Goal: Check status: Check status

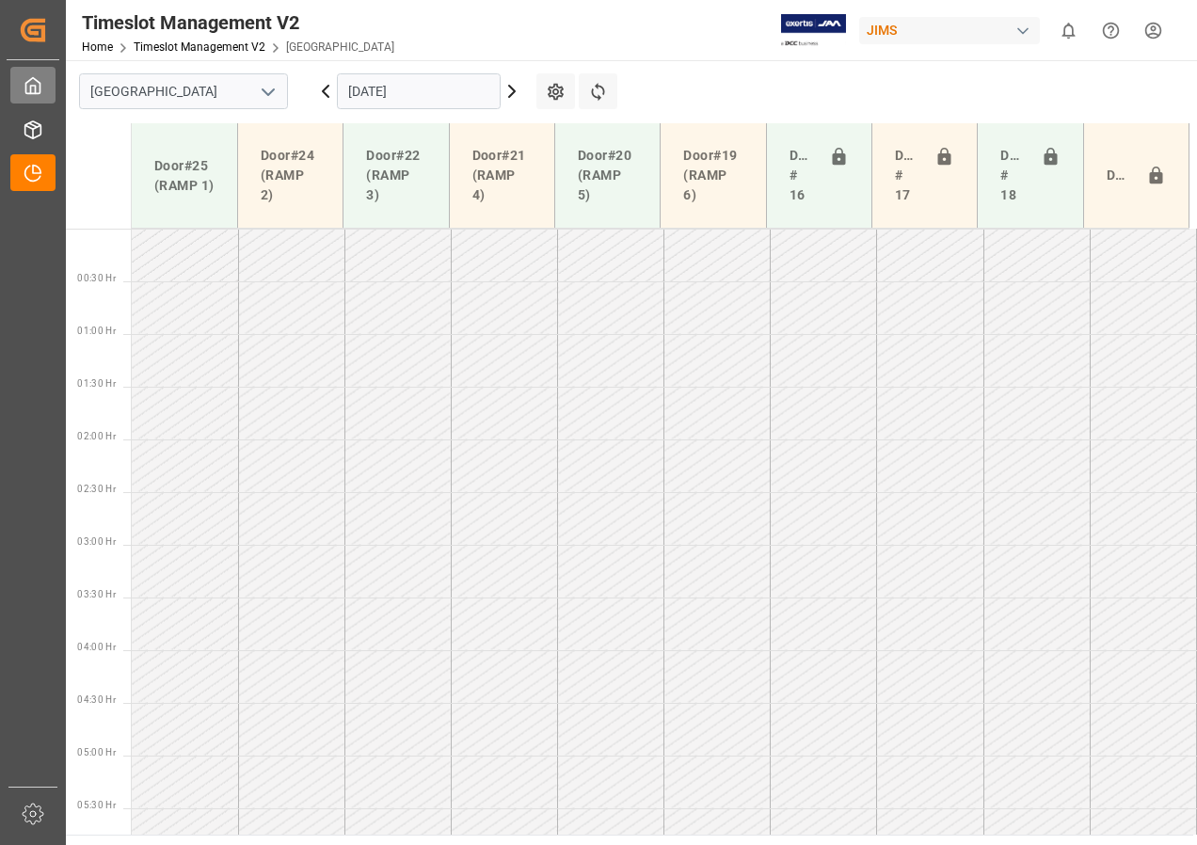
scroll to position [456, 0]
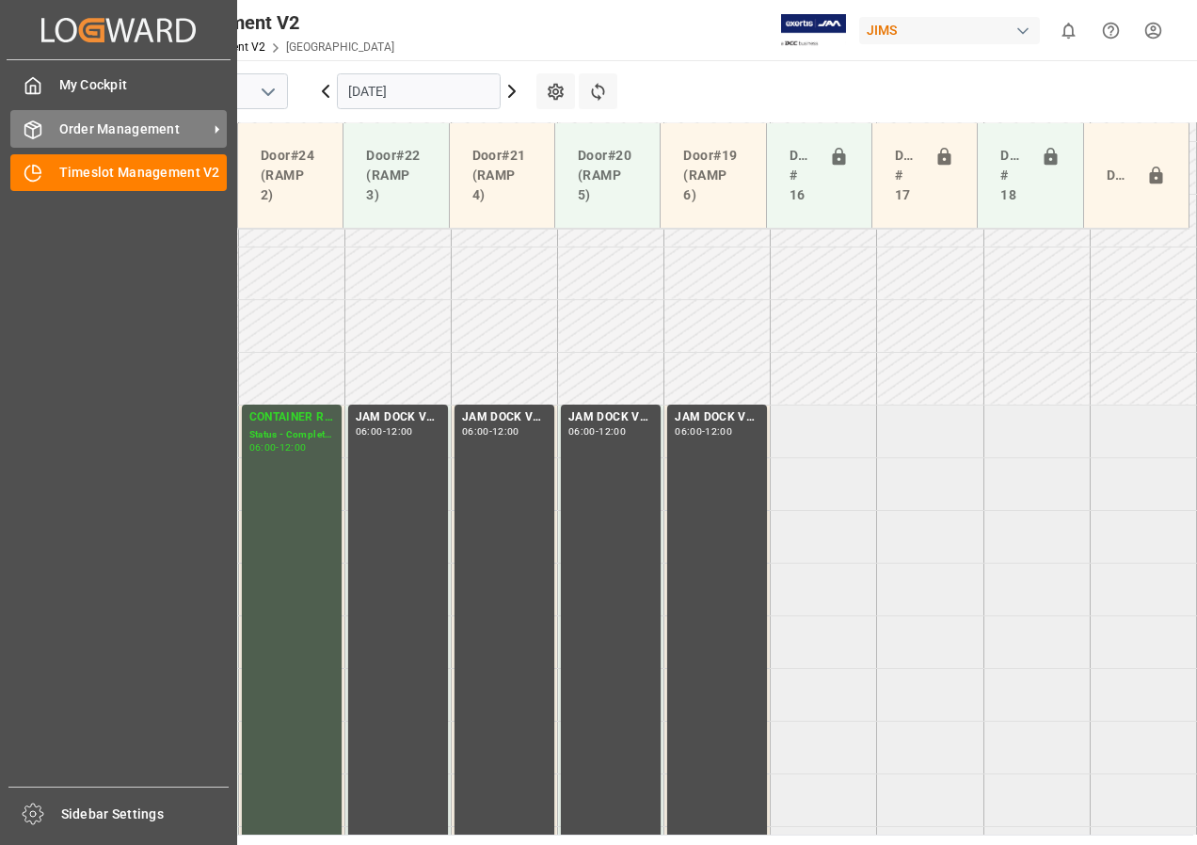
click at [106, 125] on span "Order Management" at bounding box center [133, 129] width 149 height 20
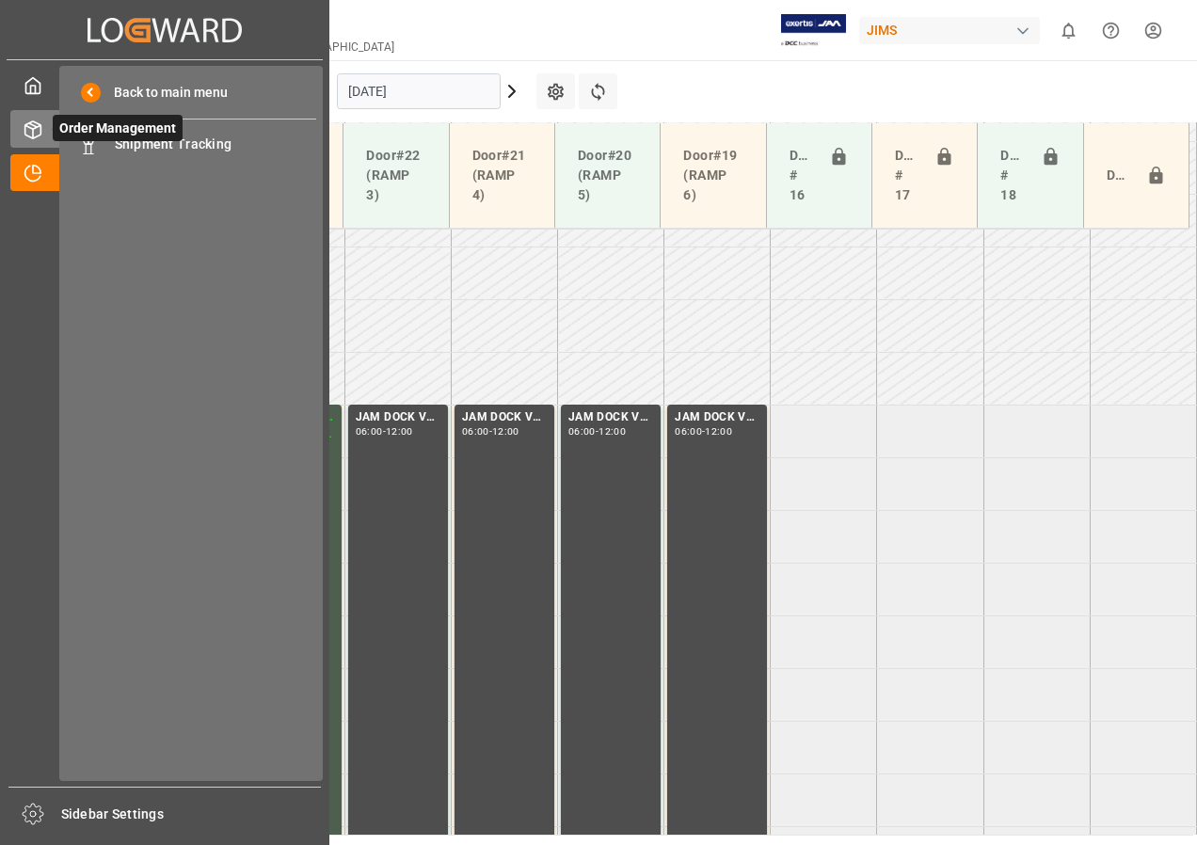
click at [145, 138] on span "Order Management" at bounding box center [118, 128] width 130 height 26
click at [186, 146] on span "Shipment Tracking" at bounding box center [216, 145] width 202 height 20
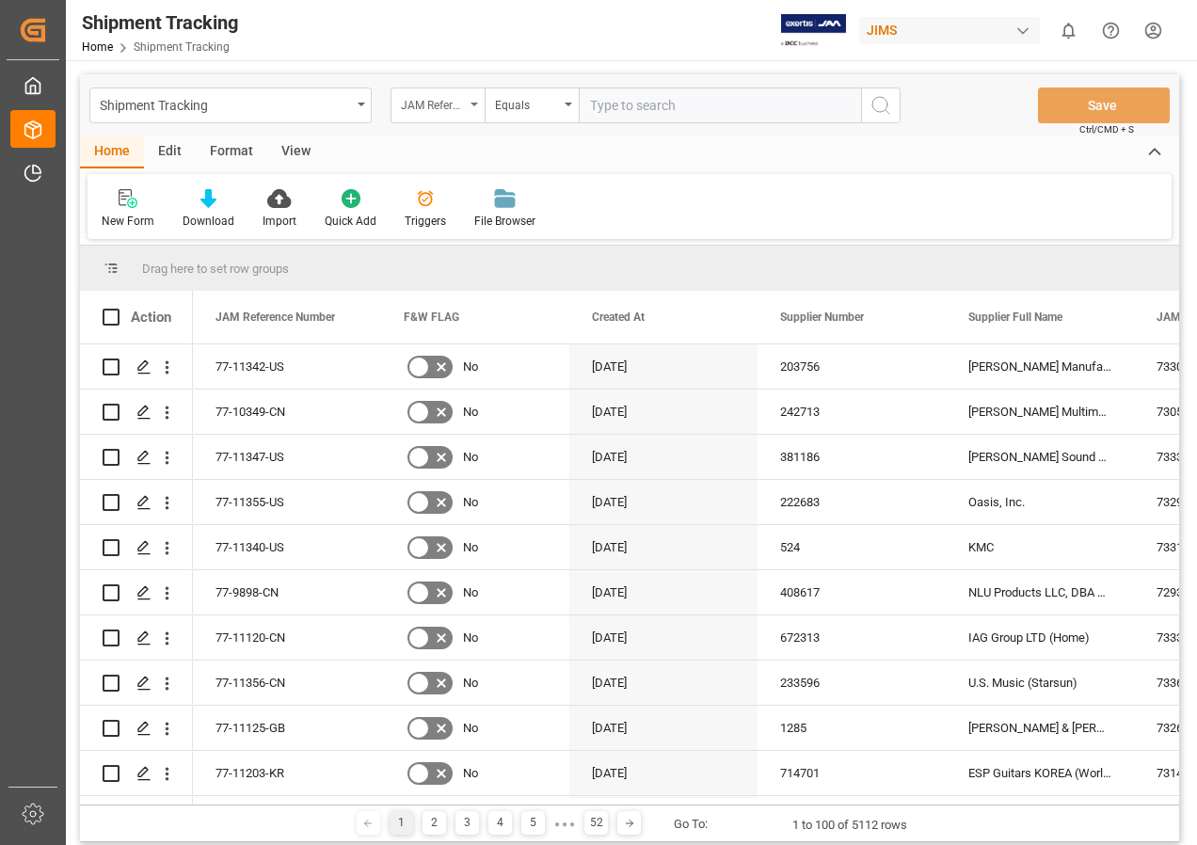
click at [479, 104] on div "JAM Reference Number" at bounding box center [437, 106] width 94 height 36
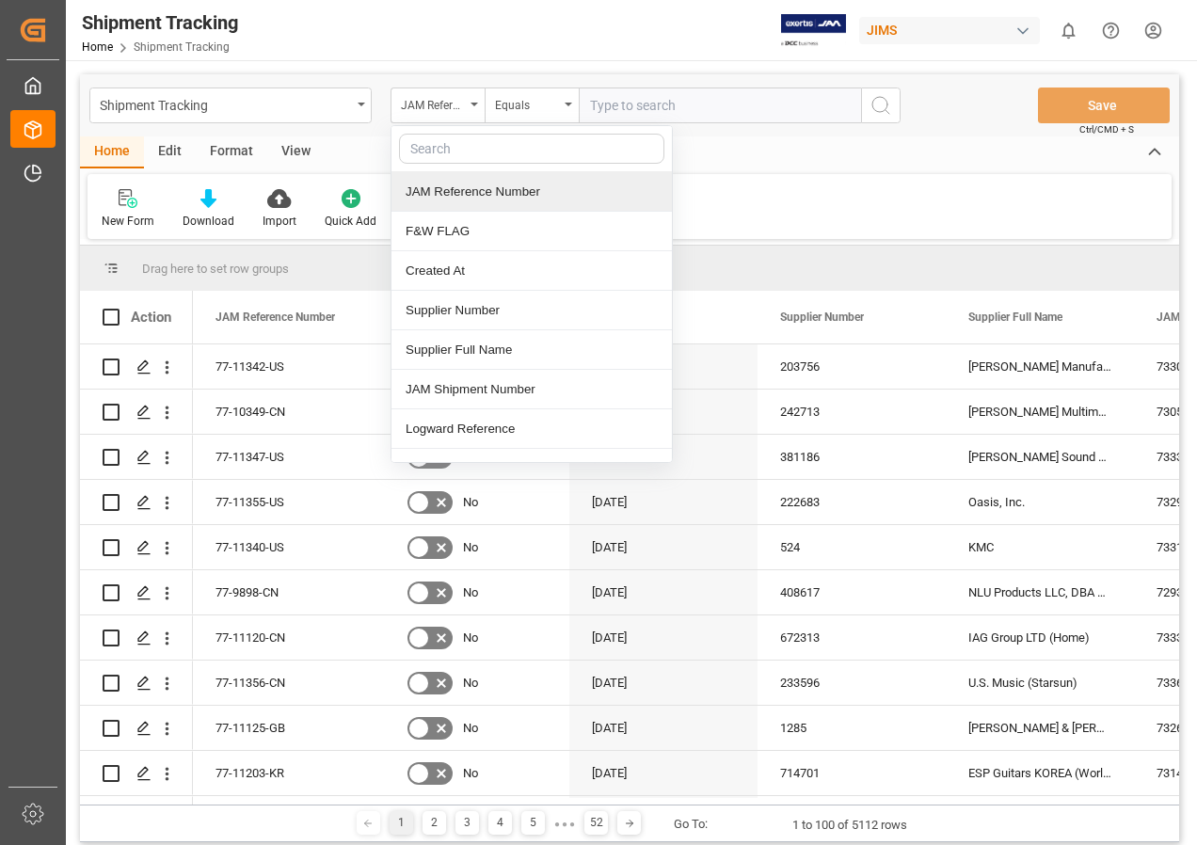
drag, startPoint x: 460, startPoint y: 190, endPoint x: 478, endPoint y: 182, distance: 19.8
click at [459, 190] on div "JAM Reference Number" at bounding box center [531, 192] width 280 height 40
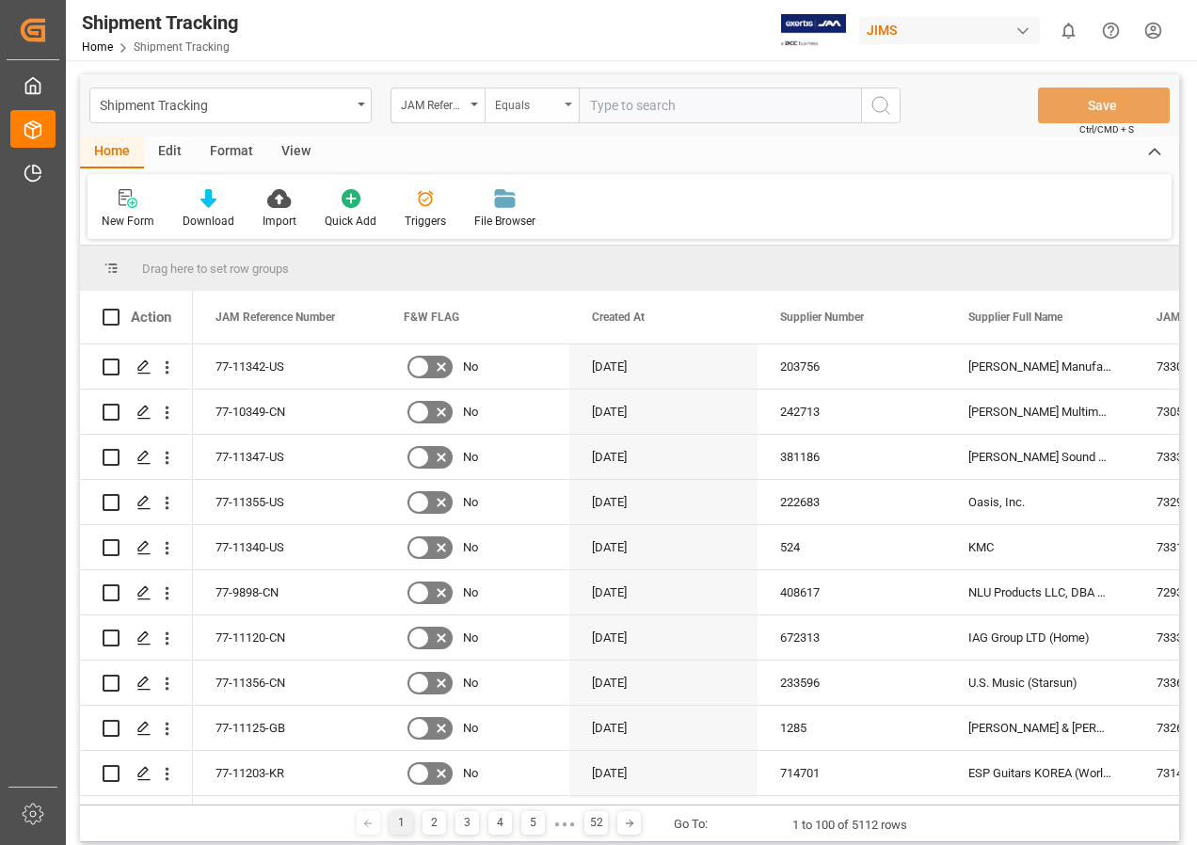
click at [555, 100] on div "Equals" at bounding box center [527, 103] width 64 height 22
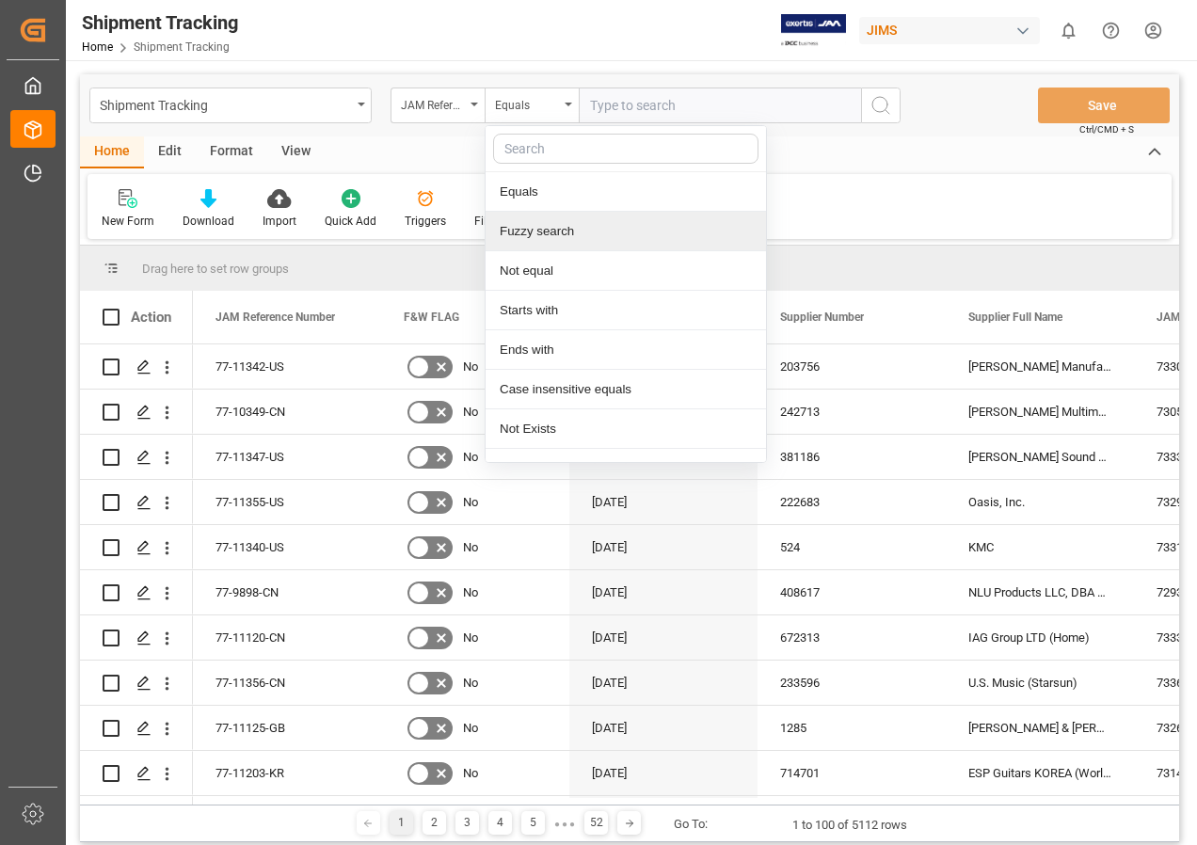
click at [531, 223] on div "Fuzzy search" at bounding box center [626, 232] width 280 height 40
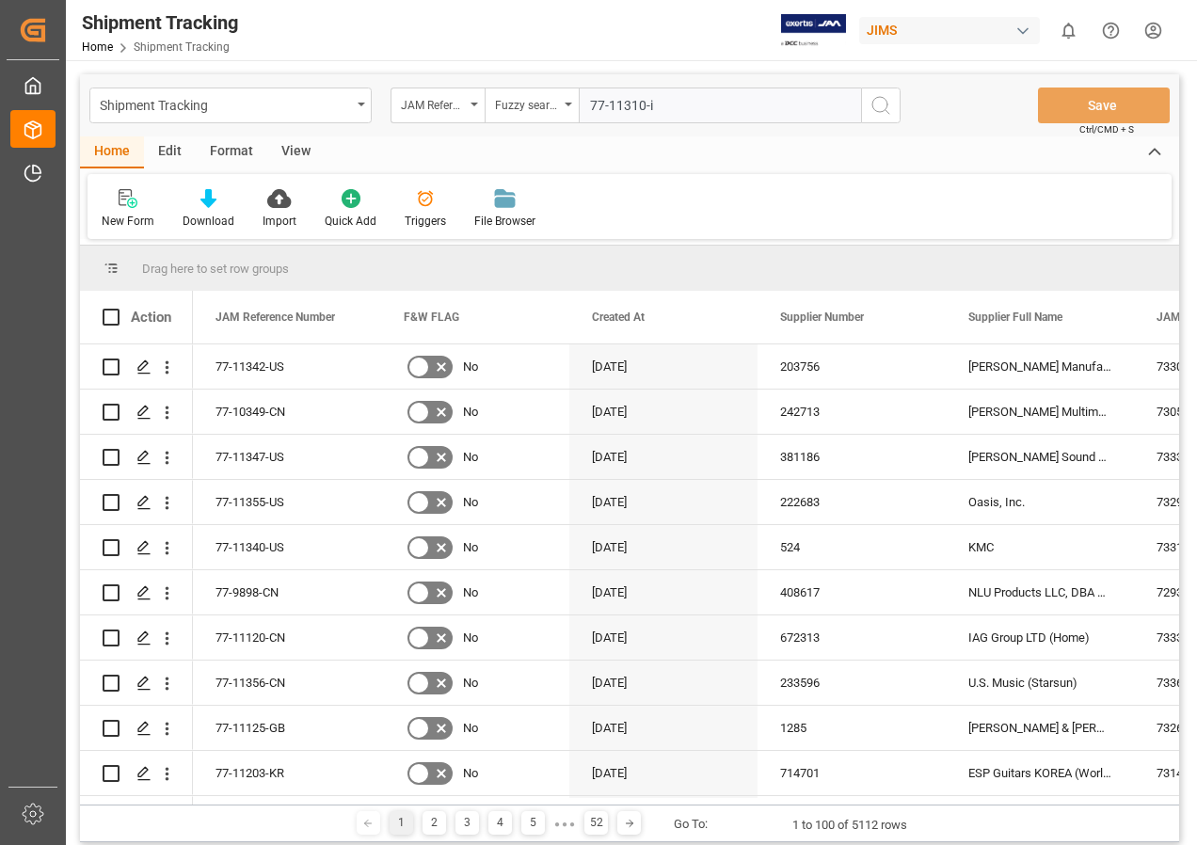
type input "77-11310-it"
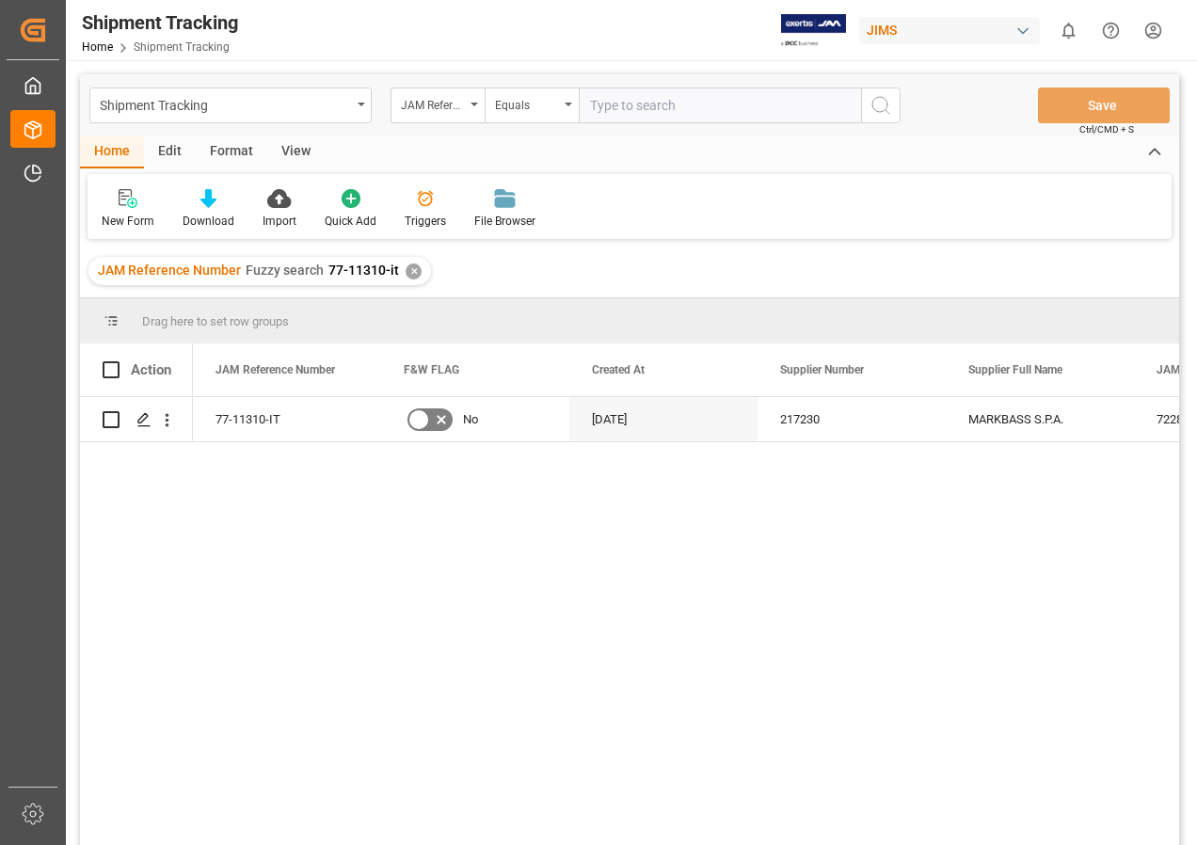
click at [292, 153] on div "View" at bounding box center [295, 152] width 57 height 32
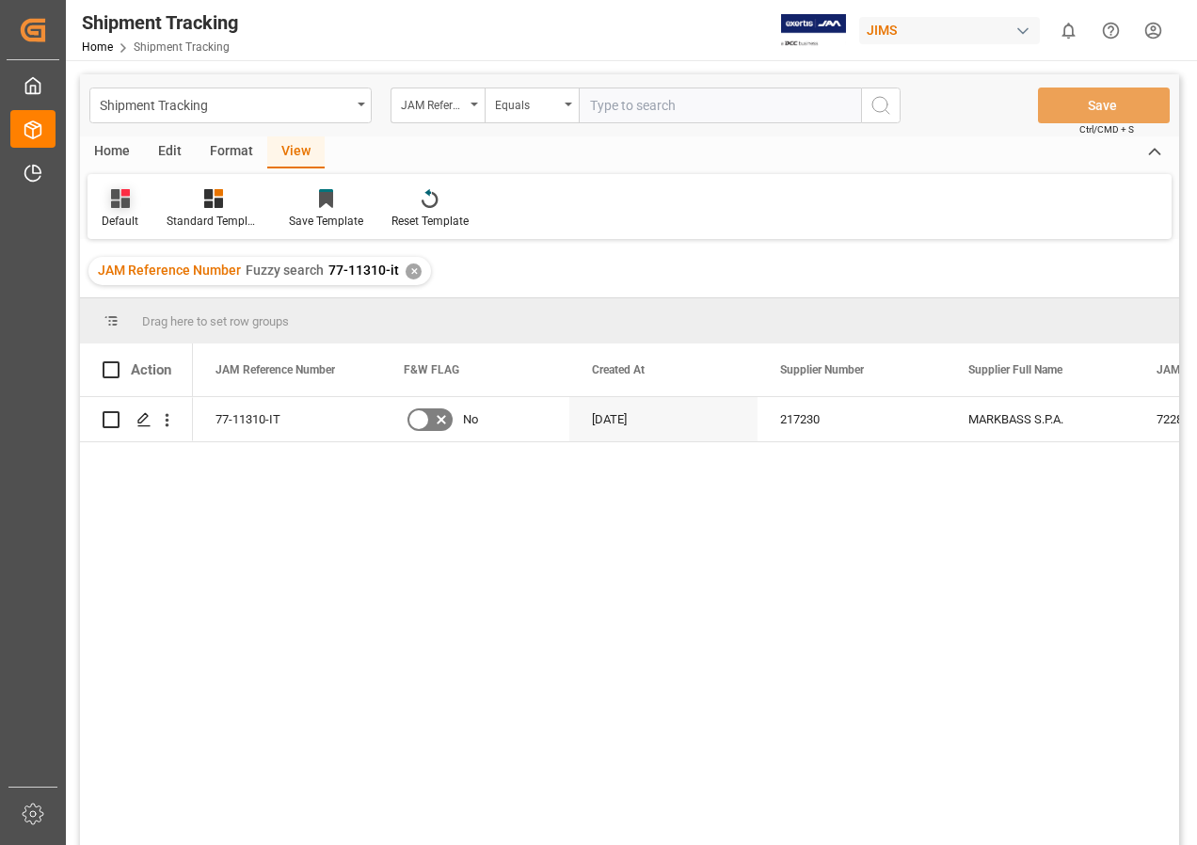
click at [112, 209] on div "Default" at bounding box center [120, 208] width 65 height 41
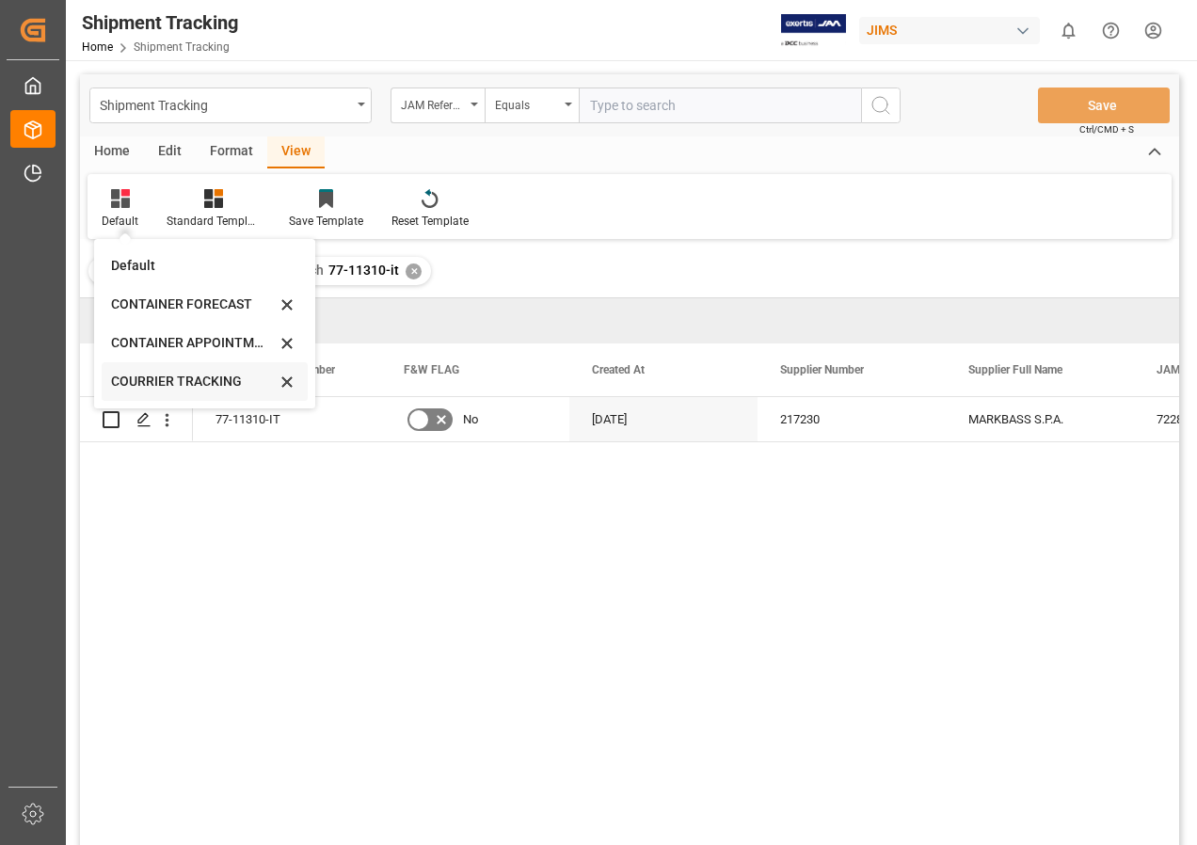
click at [194, 378] on div "COURRIER TRACKING" at bounding box center [193, 382] width 165 height 20
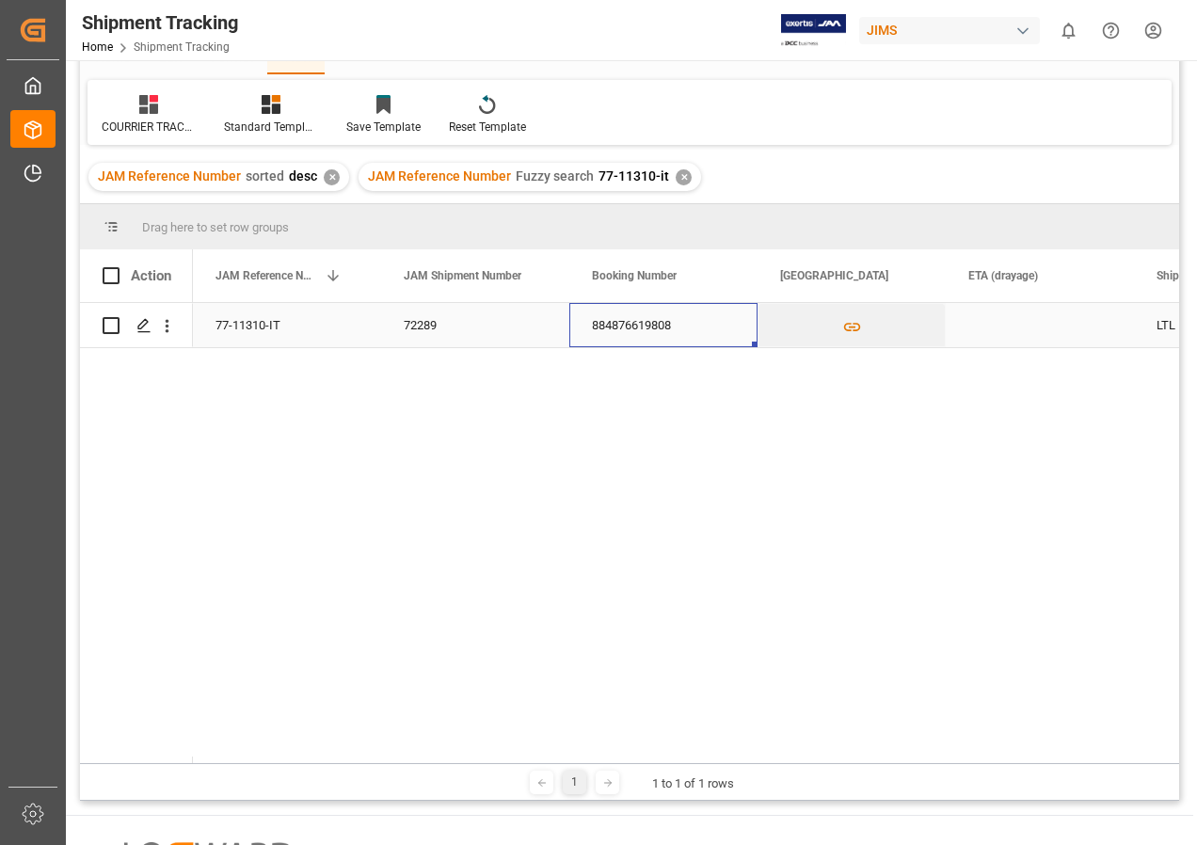
click at [679, 323] on div "884876619808" at bounding box center [663, 325] width 188 height 44
click at [677, 172] on div "✕" at bounding box center [684, 177] width 16 height 16
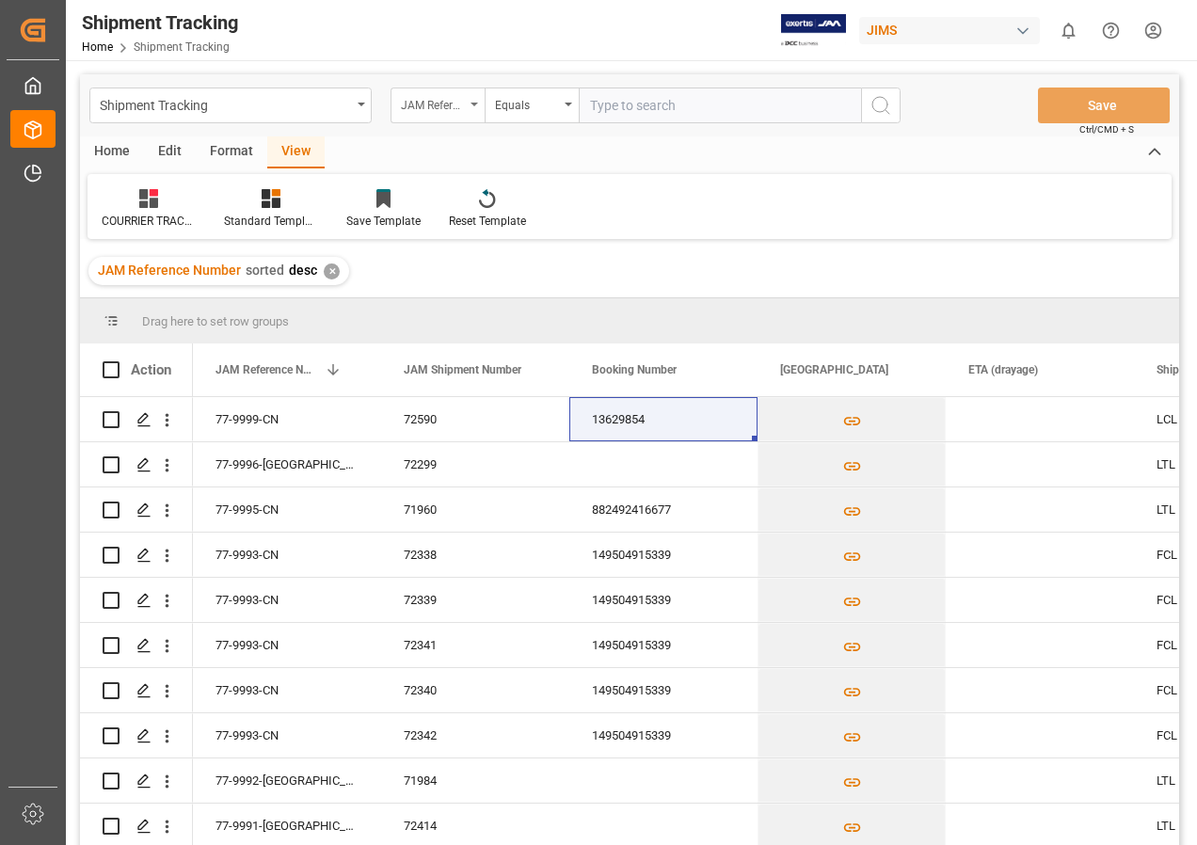
click at [475, 104] on icon "open menu" at bounding box center [474, 105] width 8 height 4
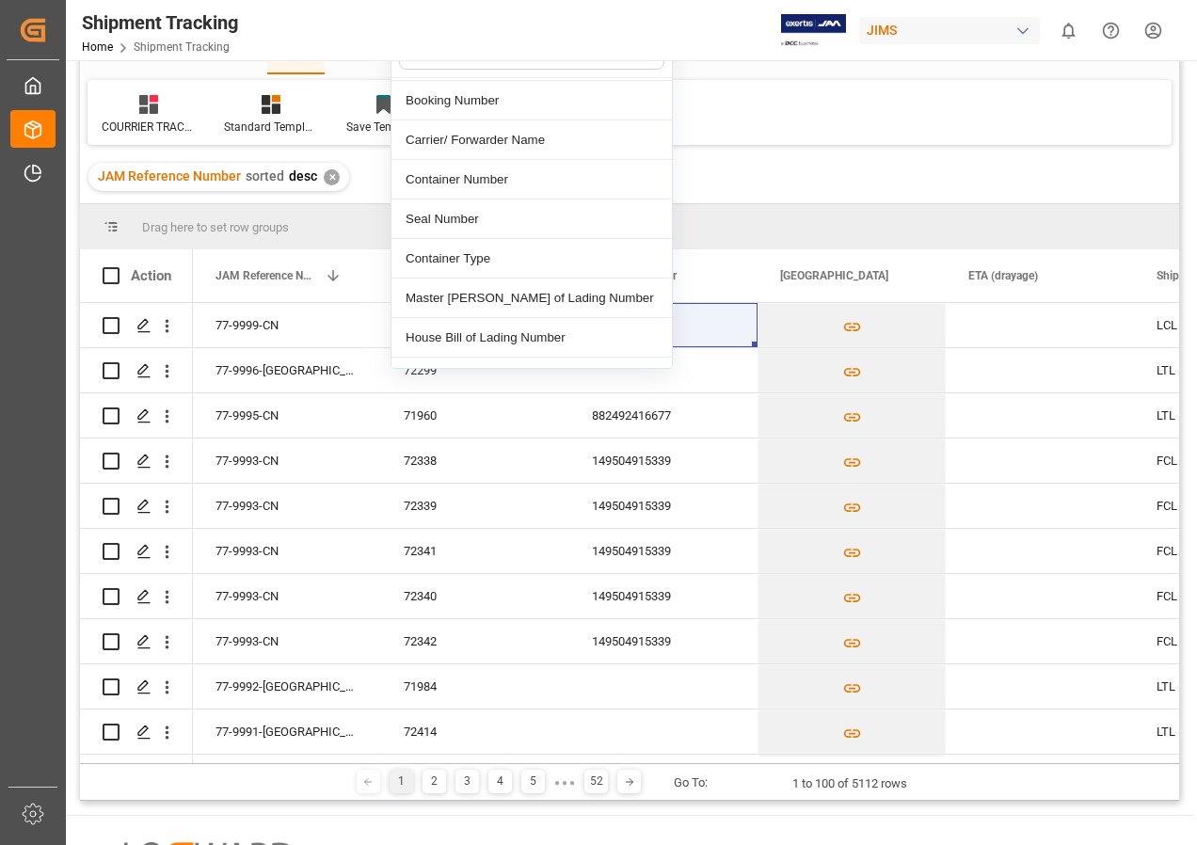
scroll to position [615, 0]
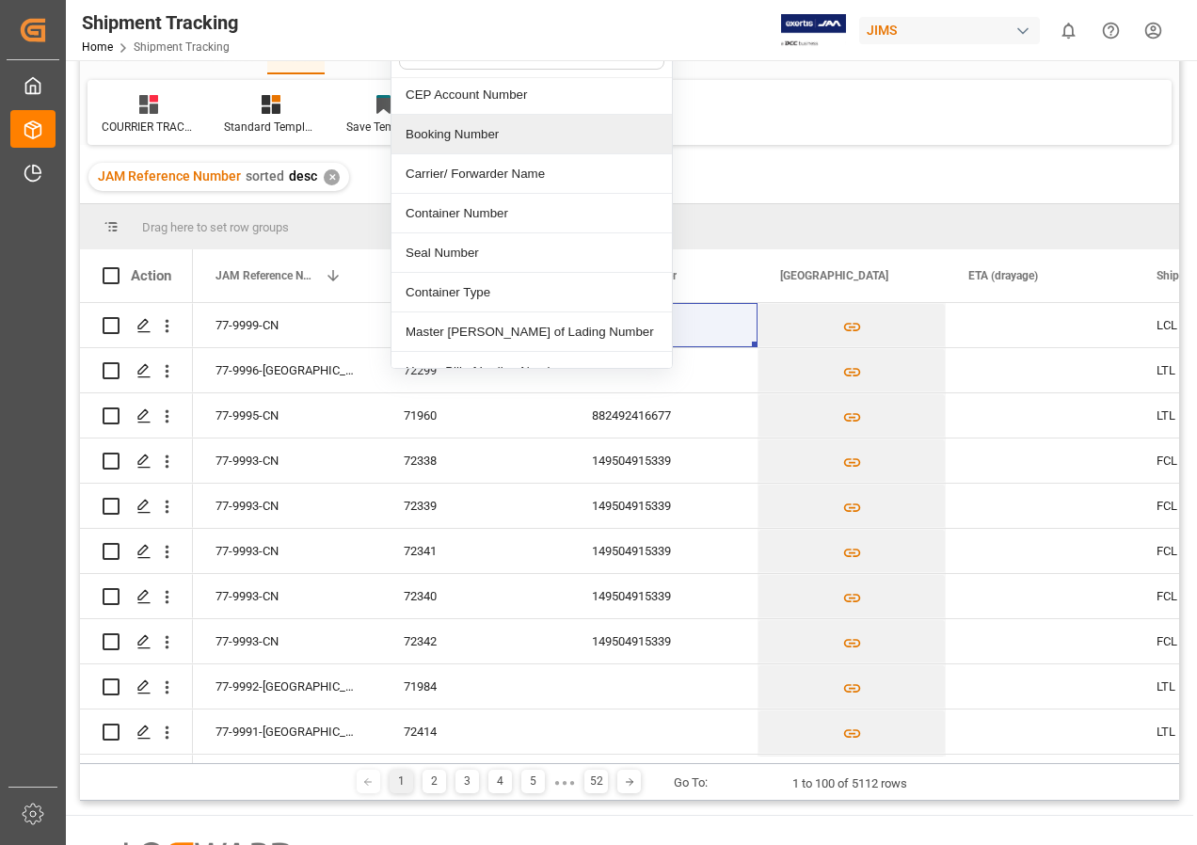
click at [466, 117] on div "Booking Number" at bounding box center [531, 135] width 280 height 40
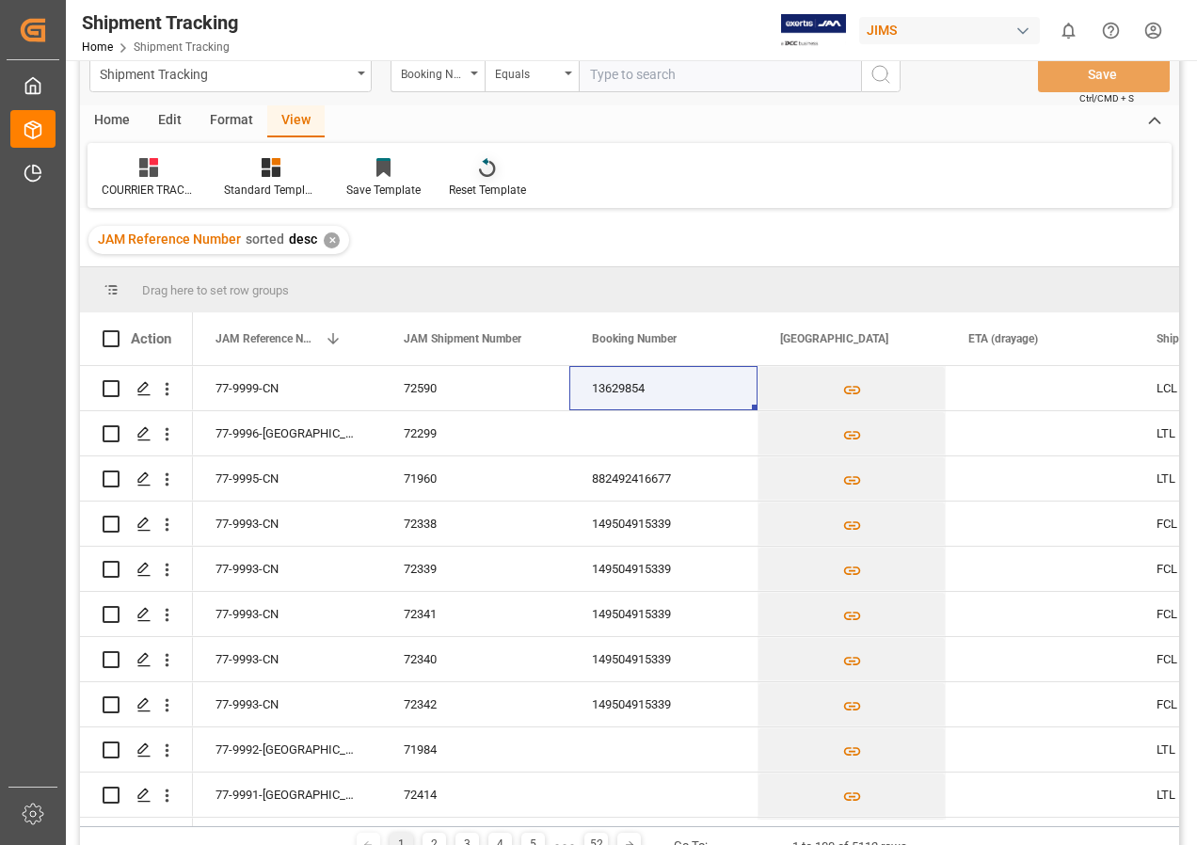
scroll to position [0, 0]
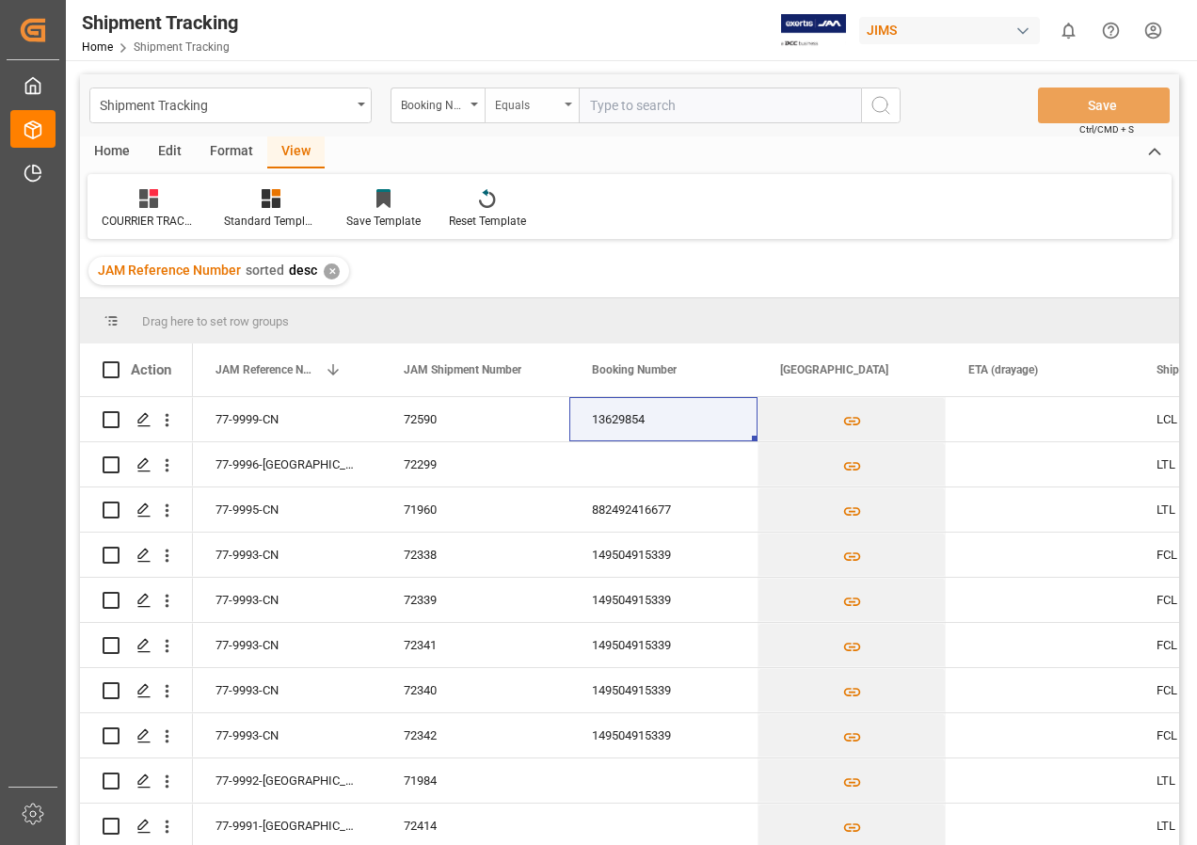
click at [565, 103] on icon "open menu" at bounding box center [569, 105] width 8 height 4
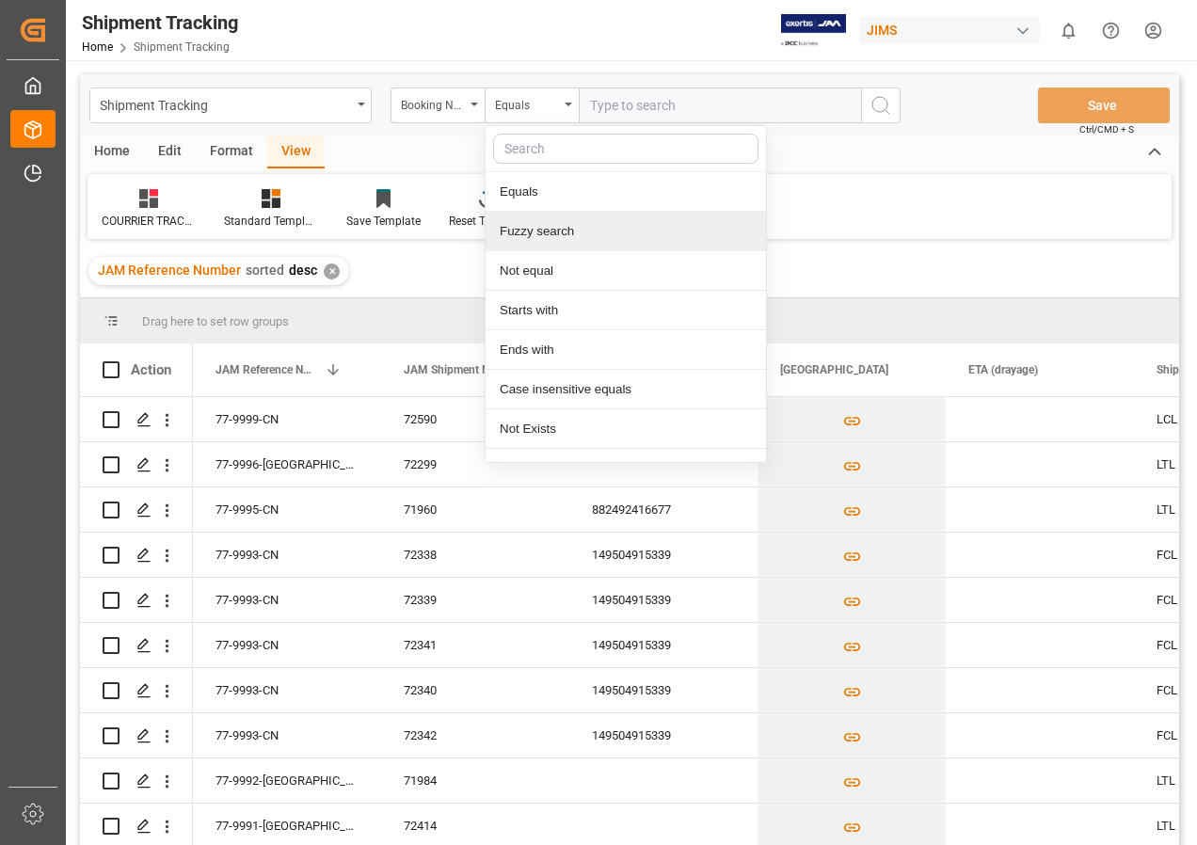
click at [557, 230] on div "Fuzzy search" at bounding box center [626, 232] width 280 height 40
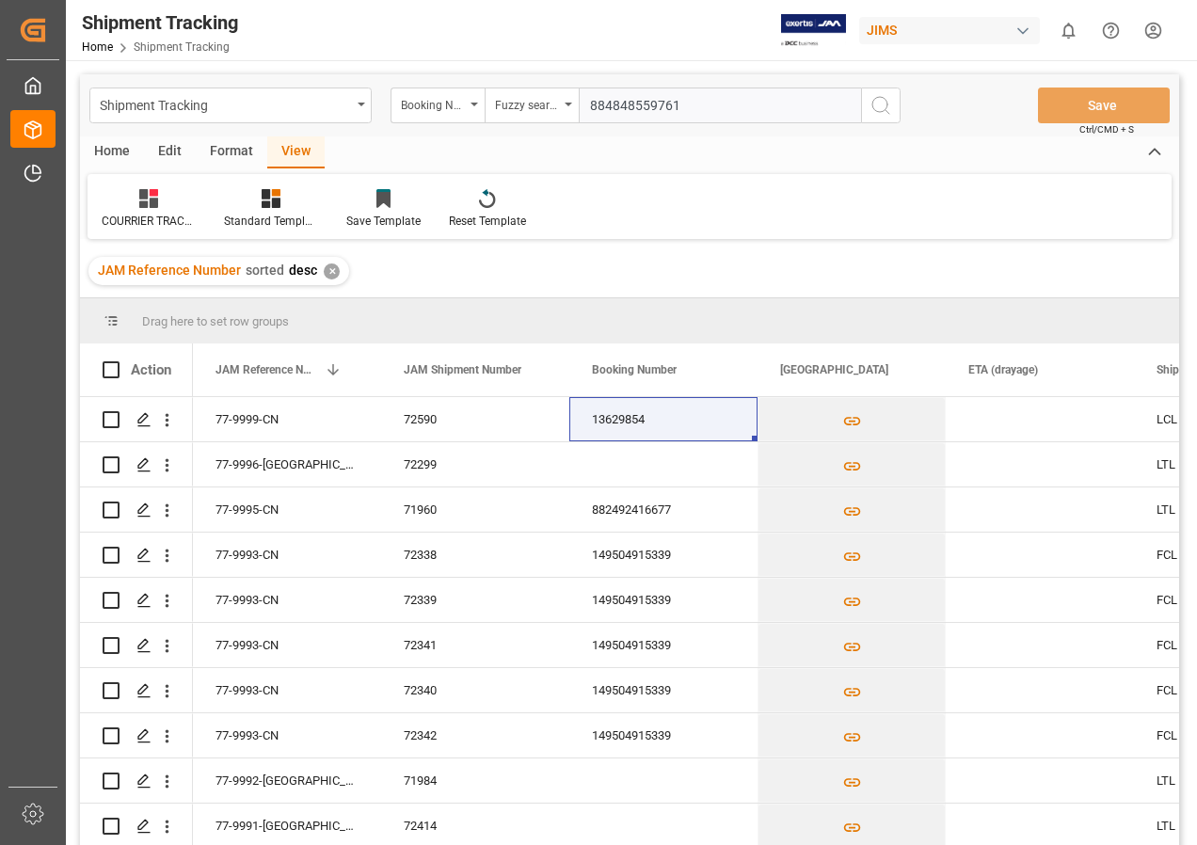
type input "884848559761"
click at [875, 97] on icon "search button" at bounding box center [880, 105] width 23 height 23
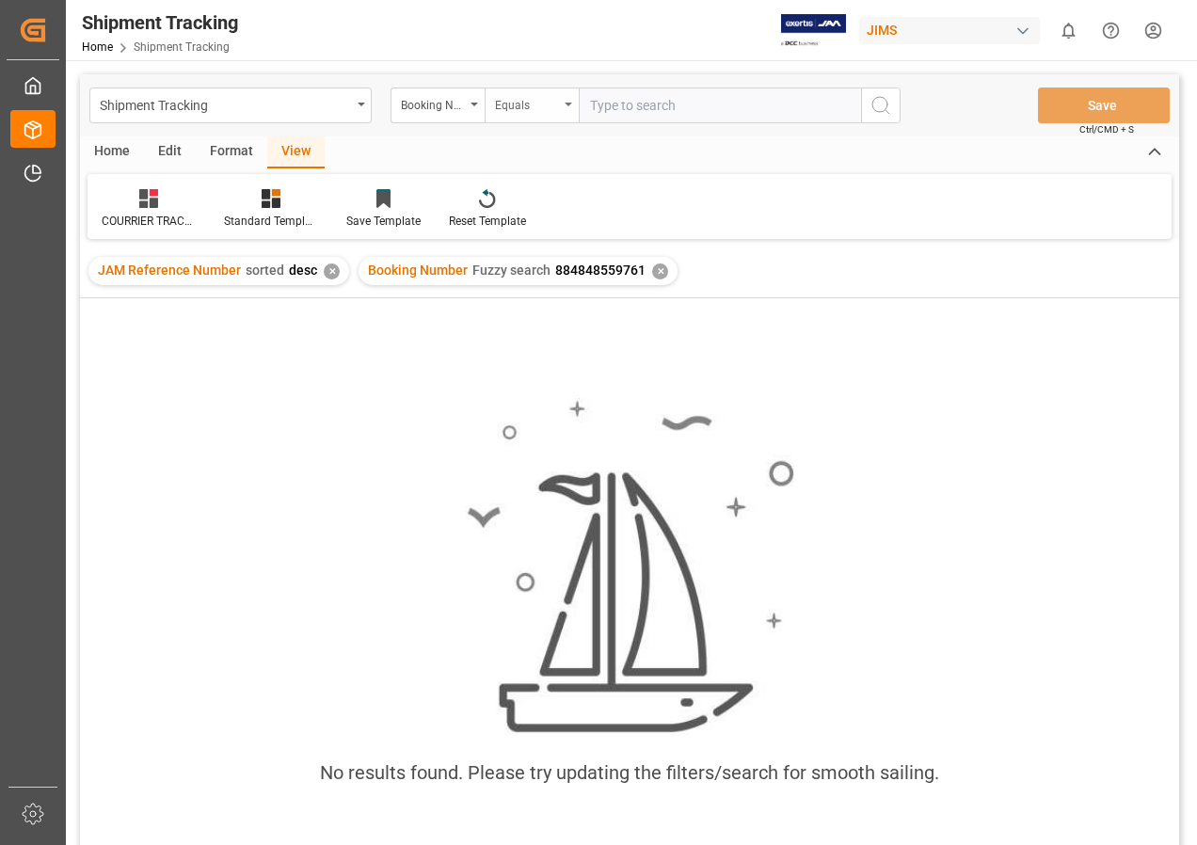
click at [564, 103] on div "Equals" at bounding box center [532, 106] width 94 height 36
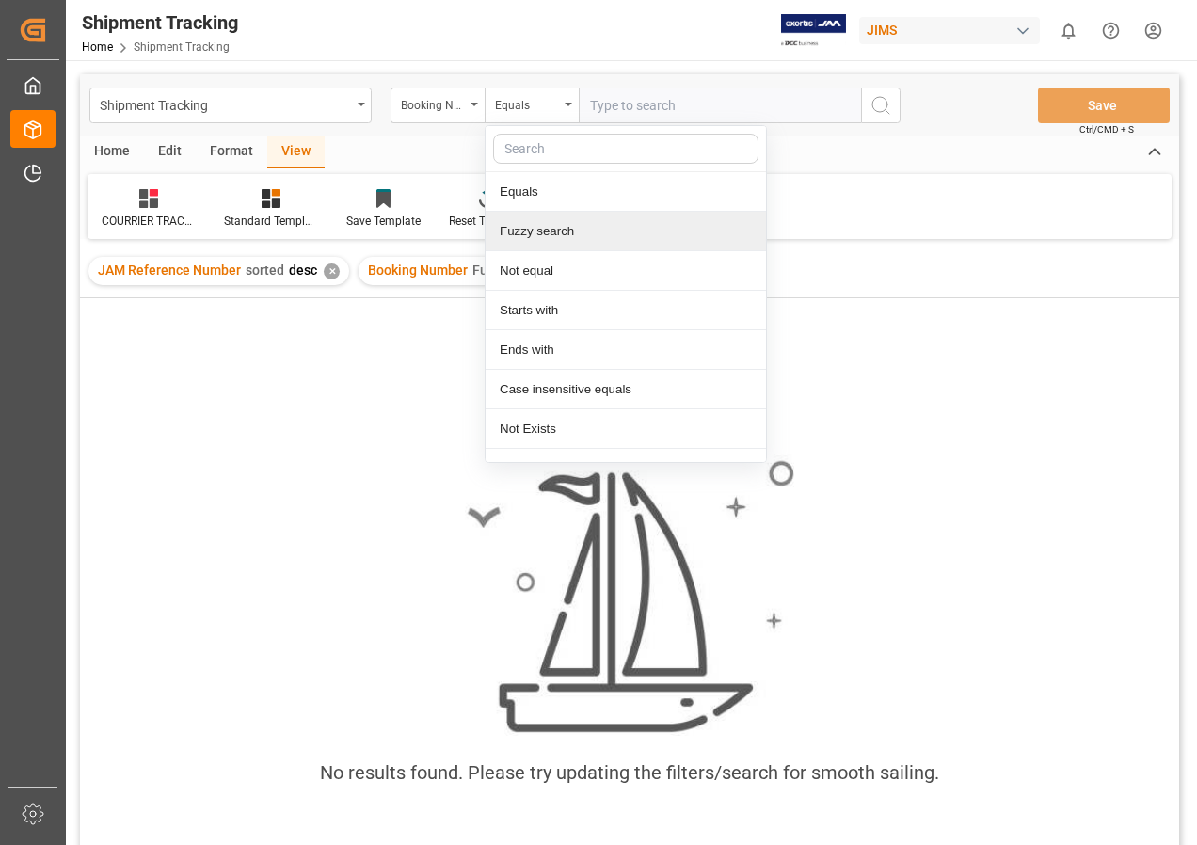
click at [541, 233] on div "Fuzzy search" at bounding box center [626, 232] width 280 height 40
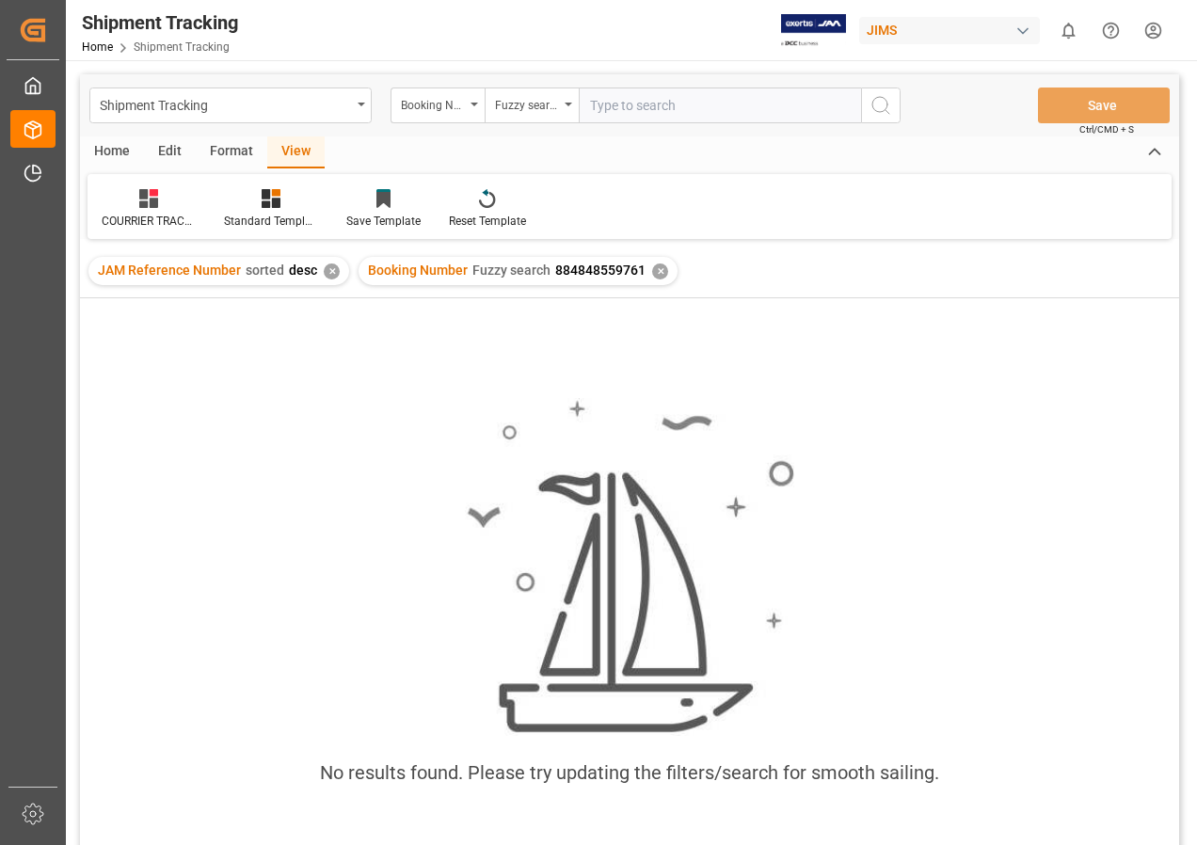
click at [327, 272] on div "✕" at bounding box center [332, 271] width 16 height 16
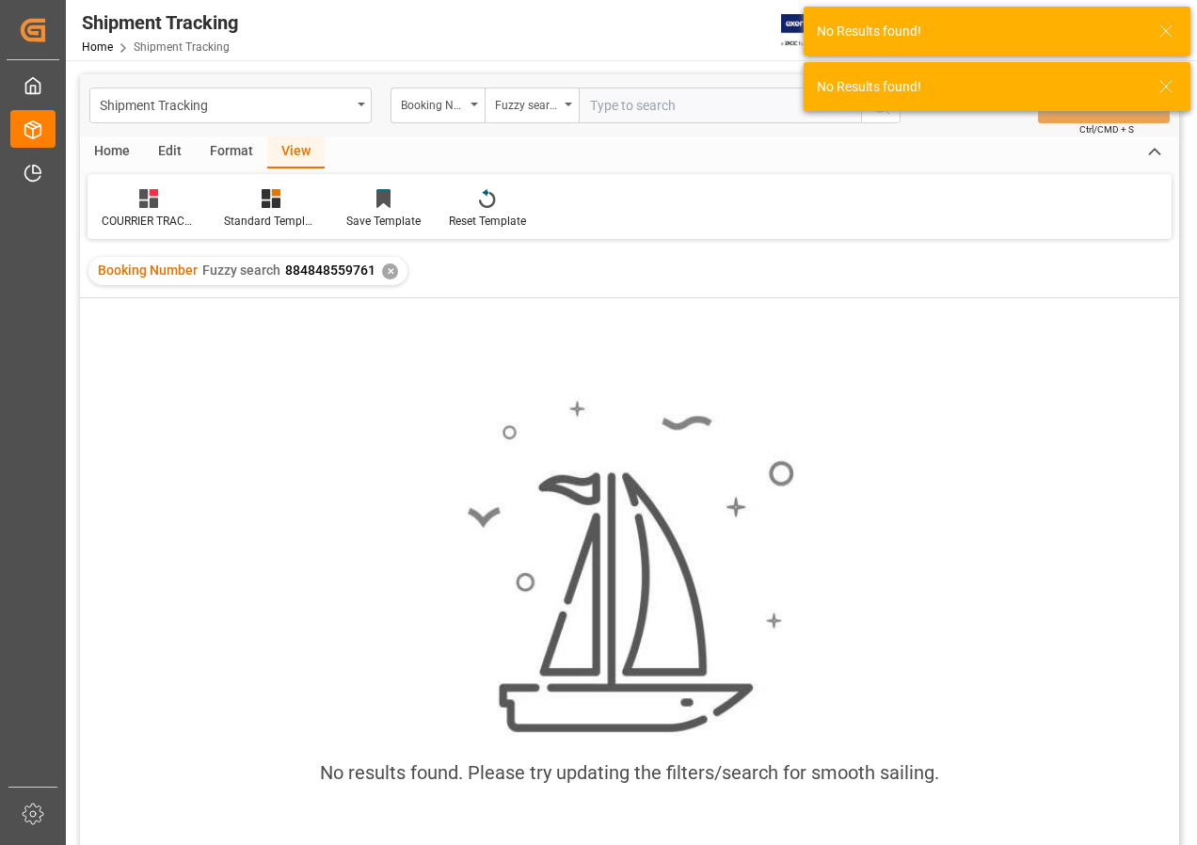
click at [385, 271] on div "✕" at bounding box center [390, 271] width 16 height 16
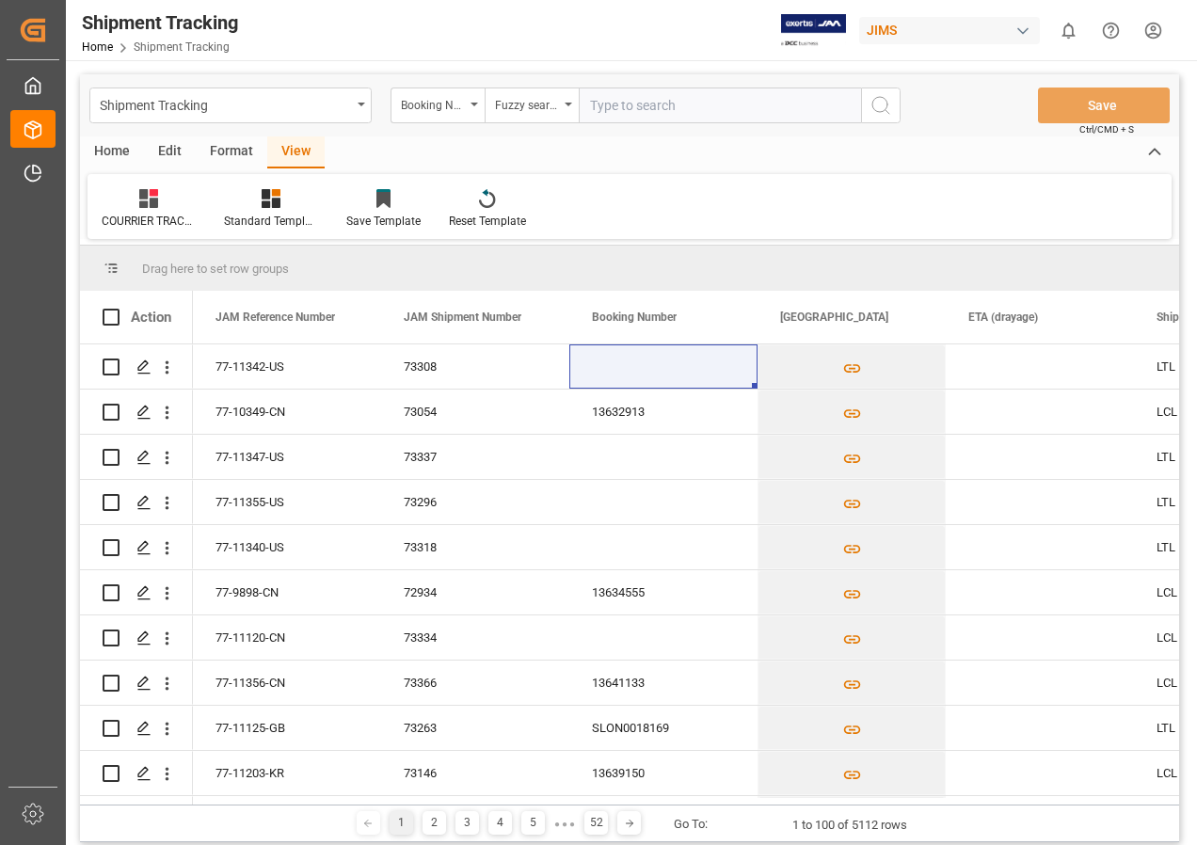
click at [642, 109] on input "text" at bounding box center [720, 106] width 282 height 36
type input "884848559761"
click at [891, 104] on icon "search button" at bounding box center [880, 105] width 23 height 23
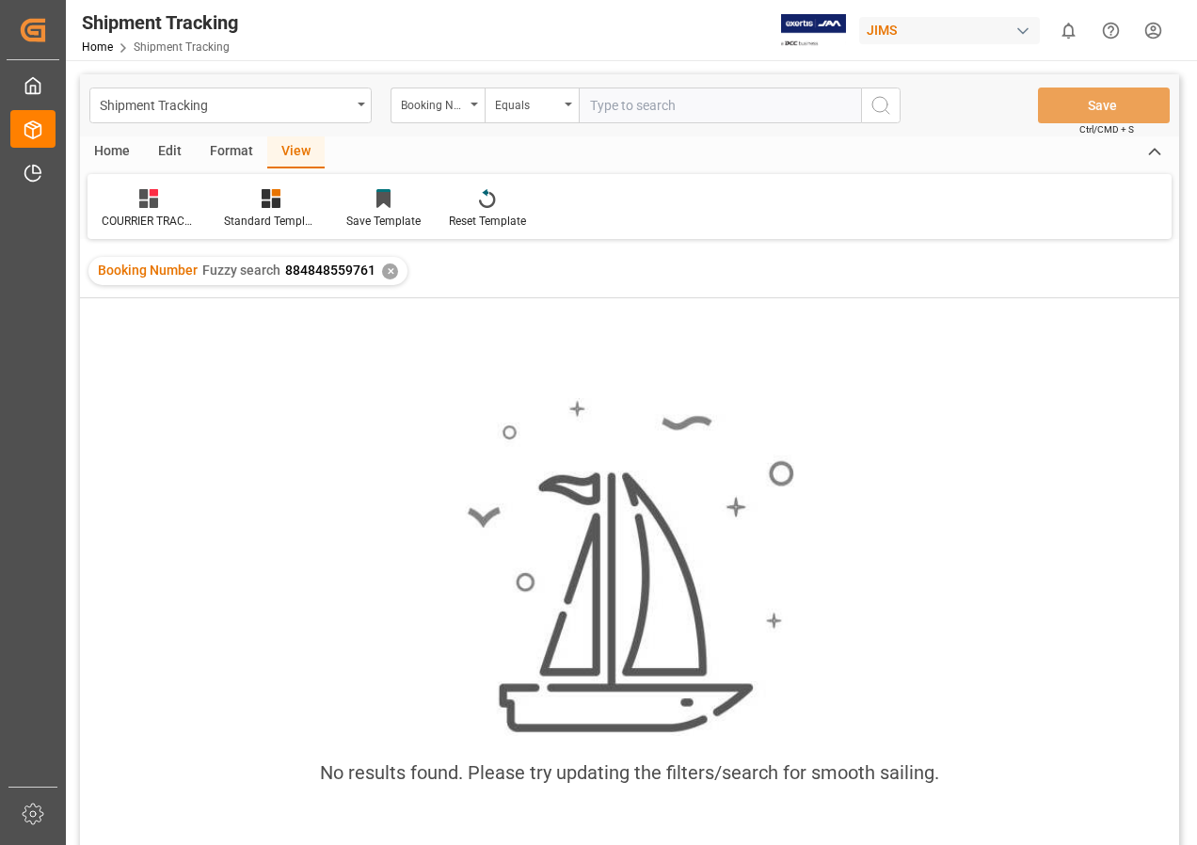
click at [690, 112] on input "text" at bounding box center [720, 106] width 282 height 36
click at [389, 270] on div "✕" at bounding box center [390, 271] width 16 height 16
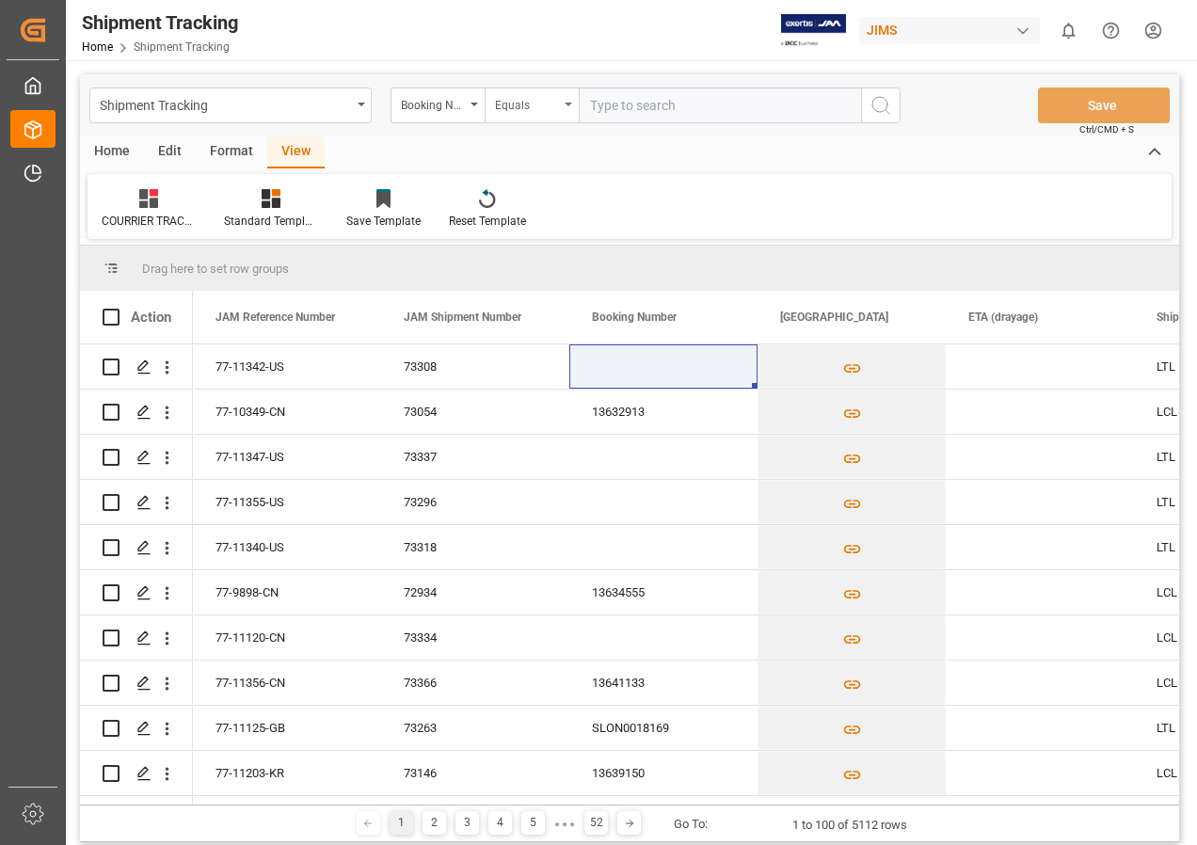
click at [572, 106] on div "Equals" at bounding box center [532, 106] width 94 height 36
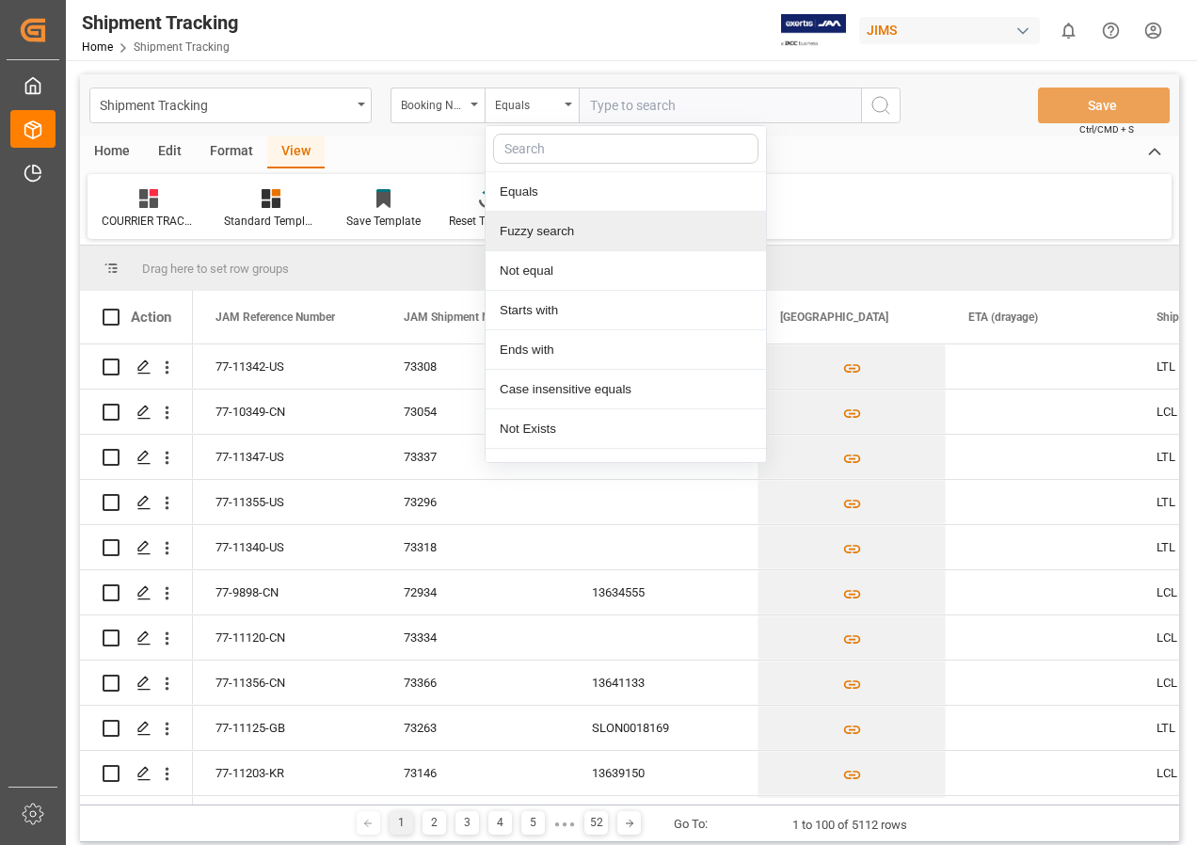
click at [541, 233] on div "Fuzzy search" at bounding box center [626, 232] width 280 height 40
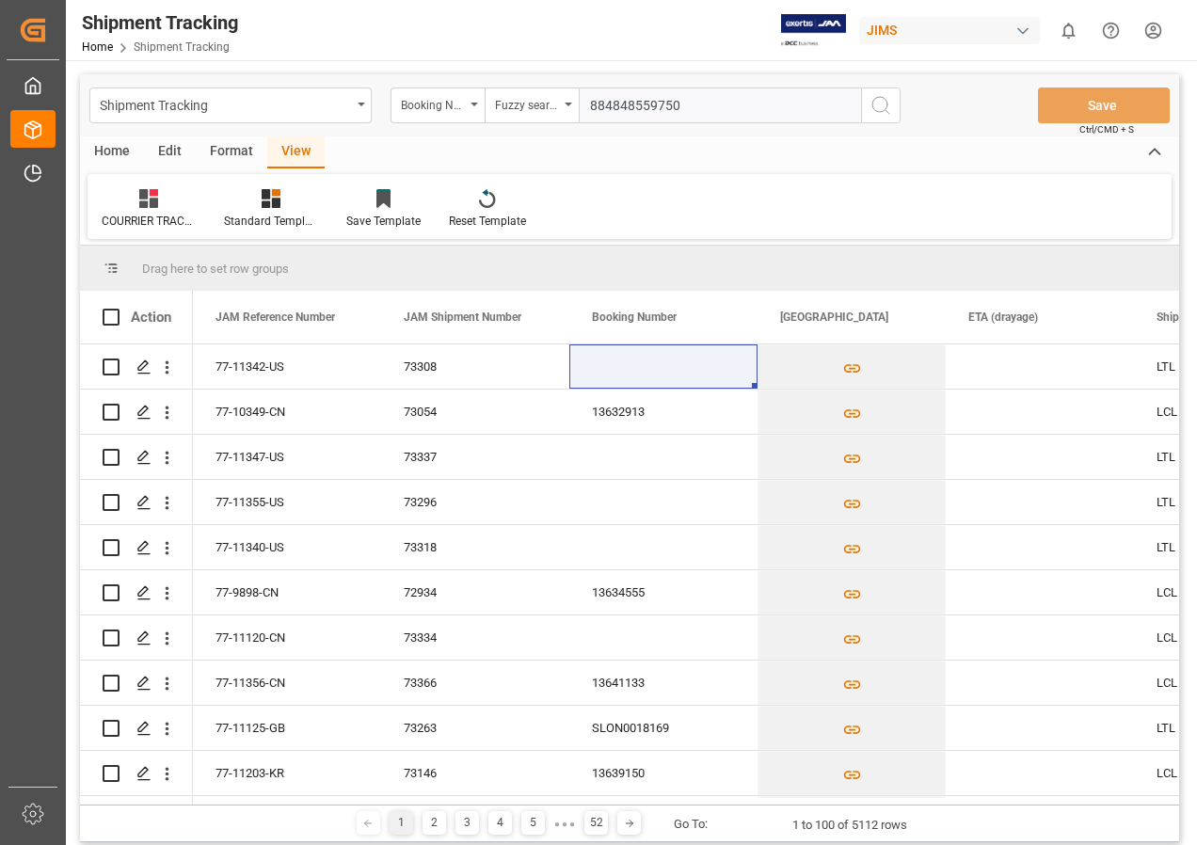
type input "884848559750"
click at [874, 109] on circle "search button" at bounding box center [879, 104] width 15 height 15
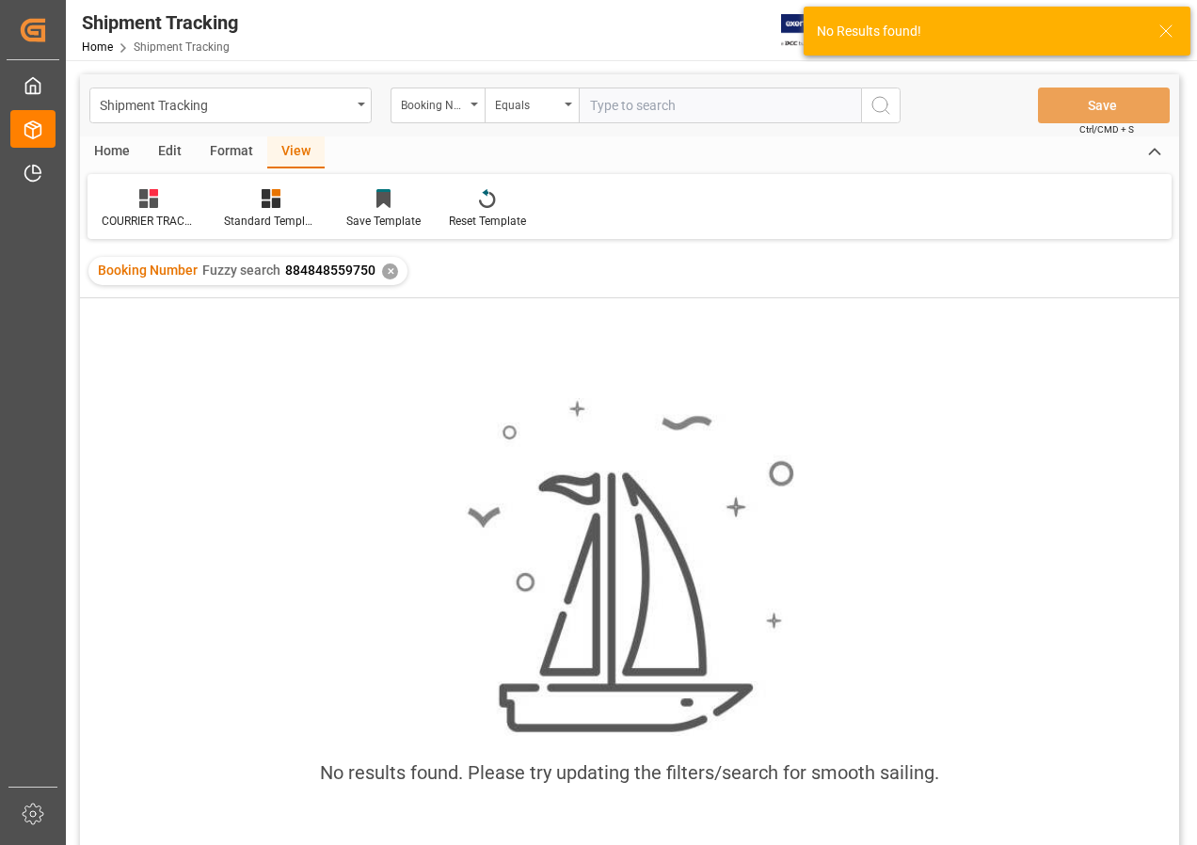
click at [387, 272] on div "✕" at bounding box center [390, 271] width 16 height 16
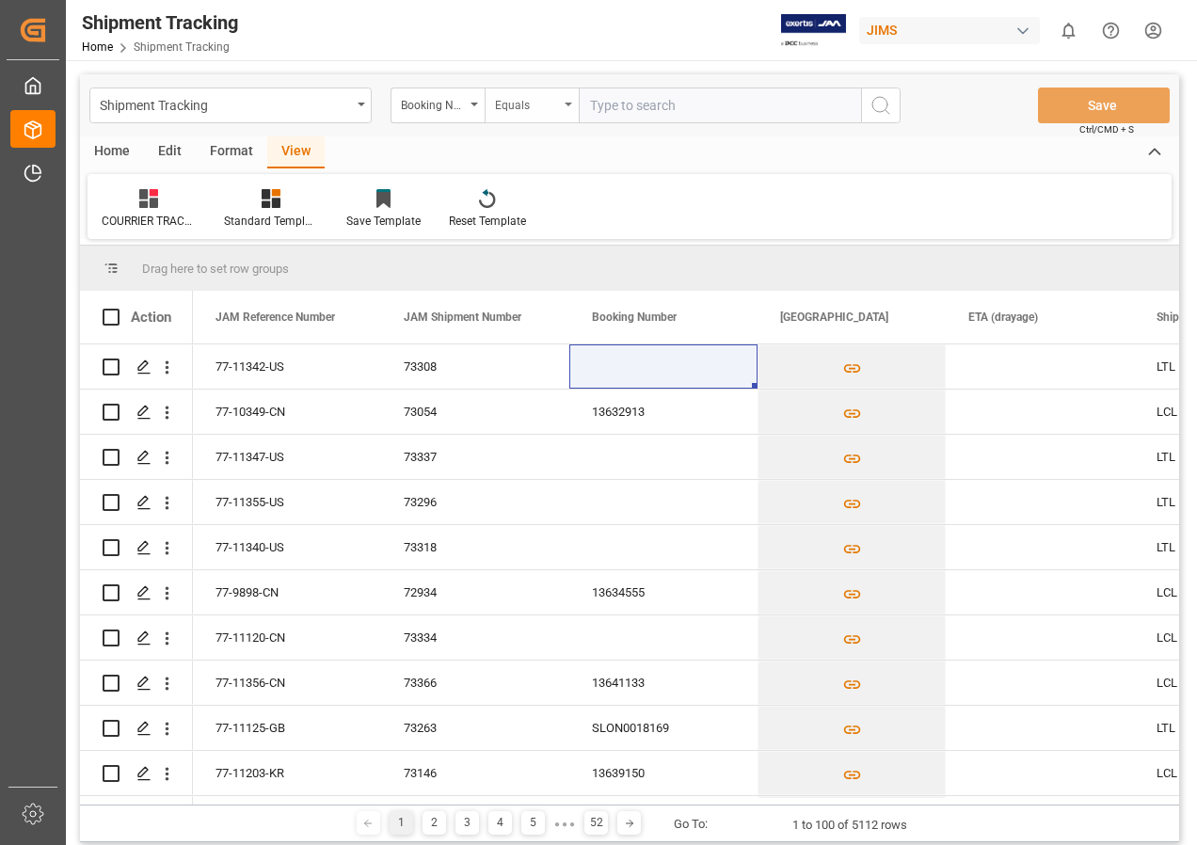
click at [563, 105] on div "Equals" at bounding box center [532, 106] width 94 height 36
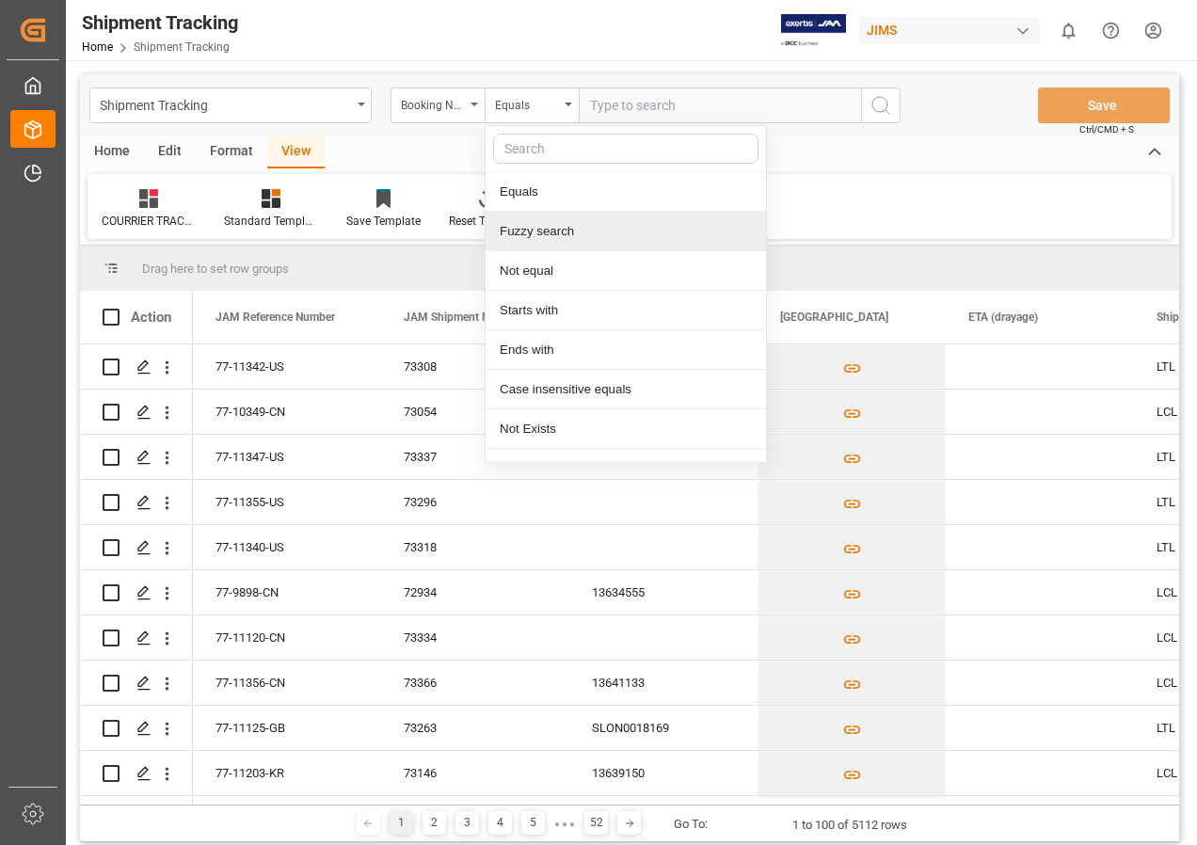
click at [523, 228] on div "Fuzzy search" at bounding box center [626, 232] width 280 height 40
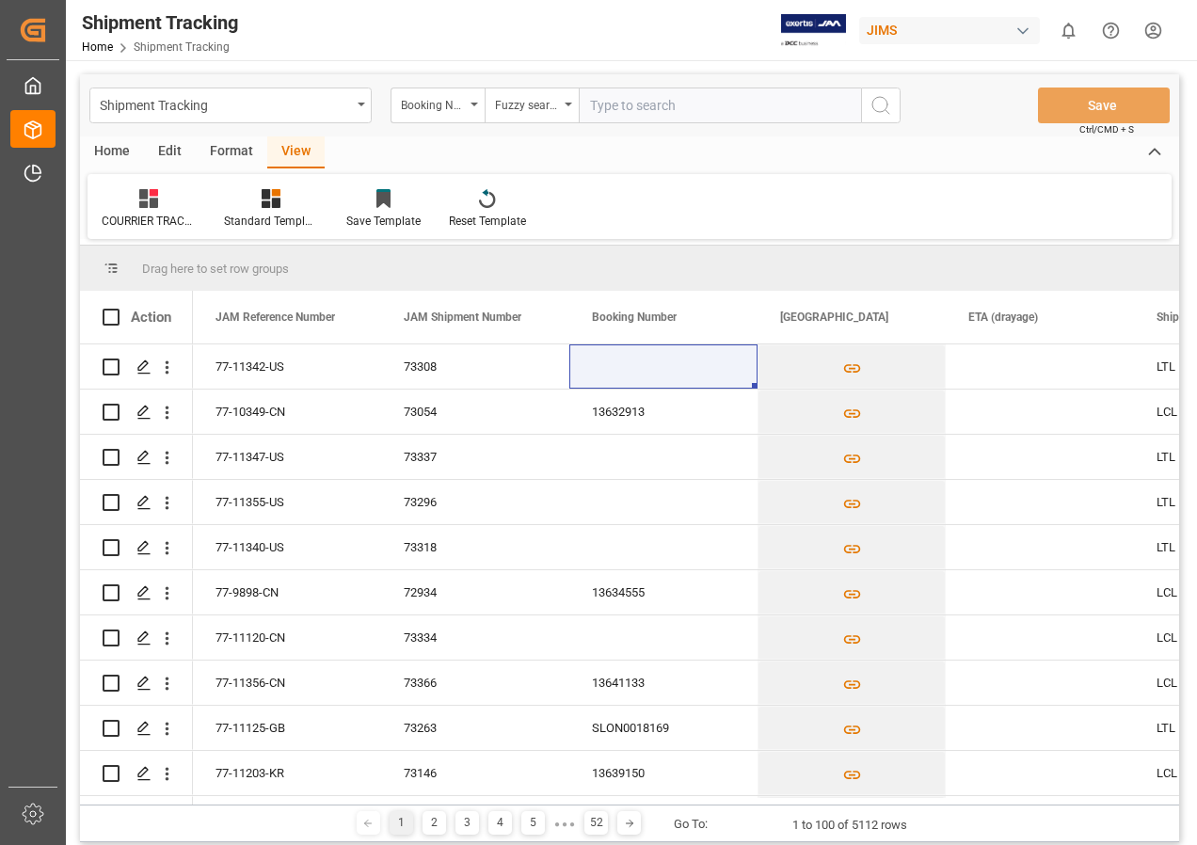
click at [639, 102] on input "text" at bounding box center [720, 106] width 282 height 36
type input "884848559750"
click at [878, 109] on icon "search button" at bounding box center [880, 105] width 23 height 23
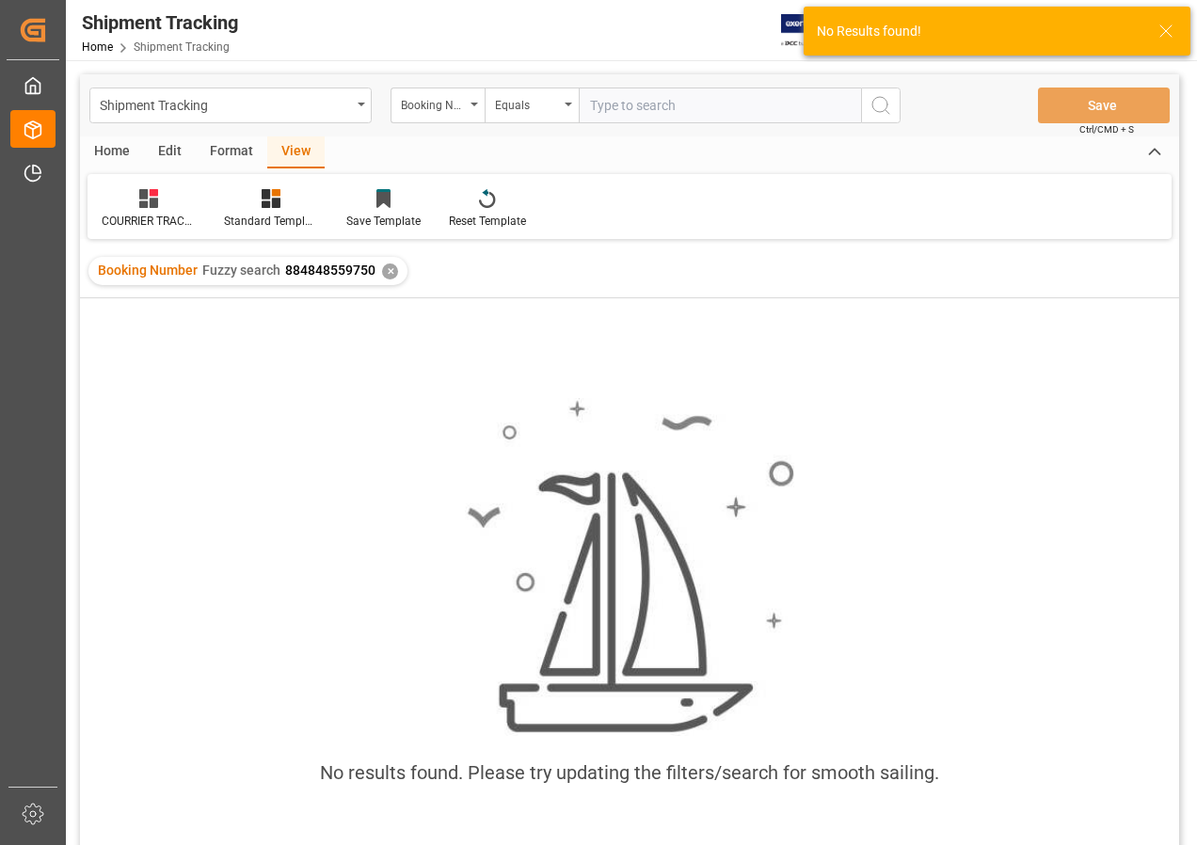
click at [385, 271] on div "✕" at bounding box center [390, 271] width 16 height 16
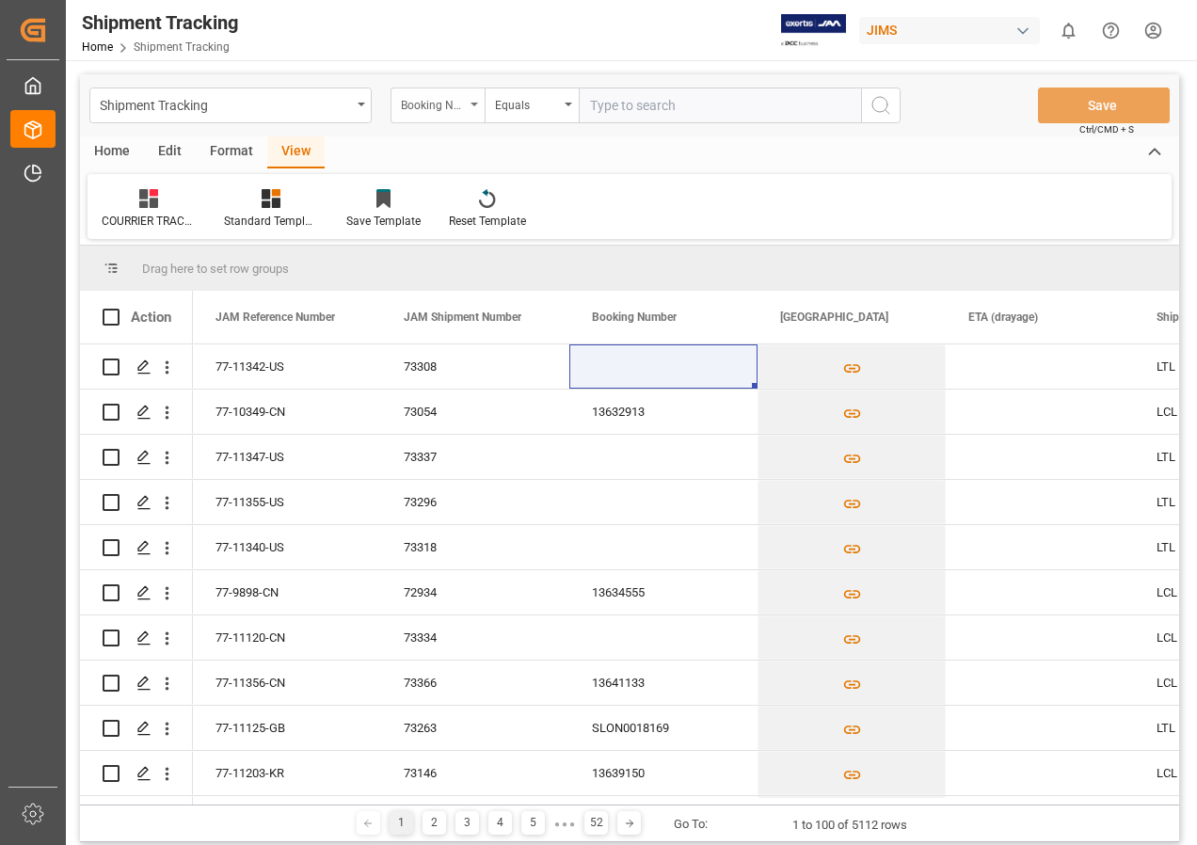
click at [481, 105] on div "Booking Number" at bounding box center [437, 106] width 94 height 36
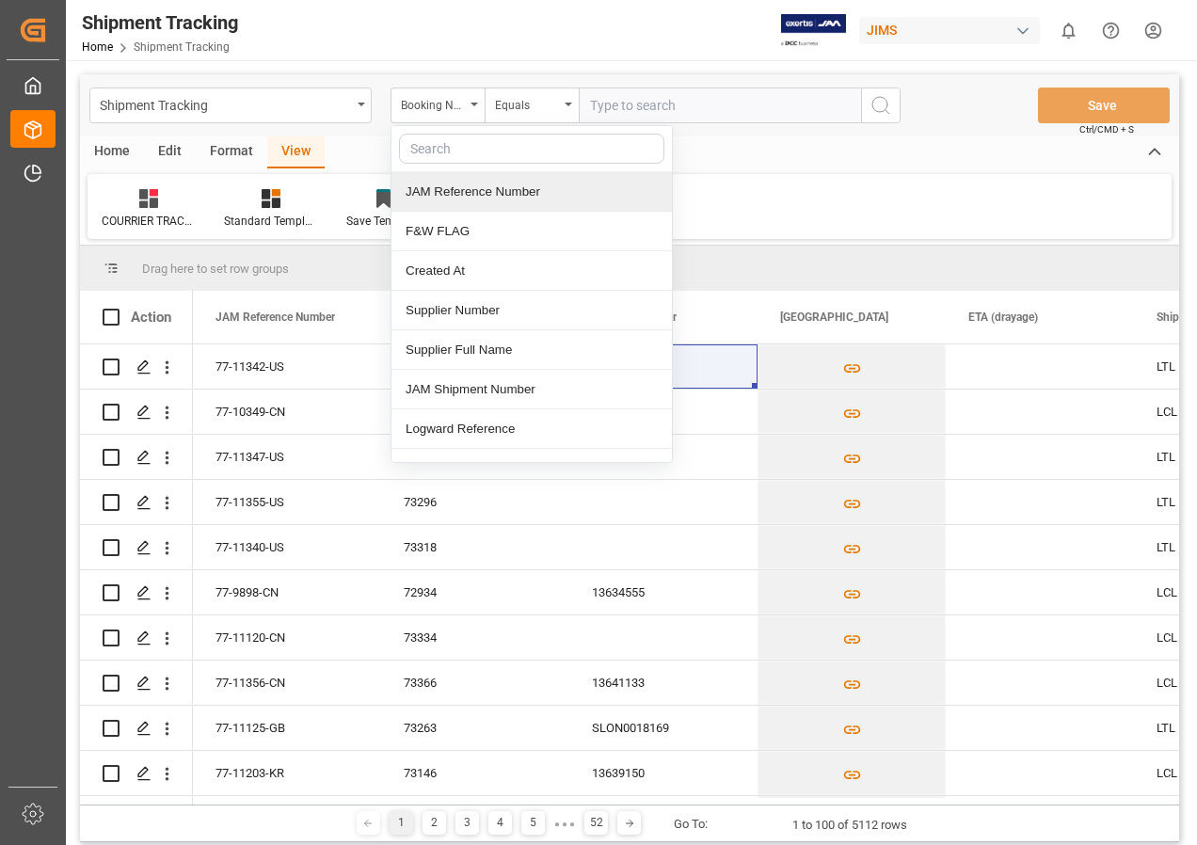
click at [477, 198] on div "JAM Reference Number" at bounding box center [531, 192] width 280 height 40
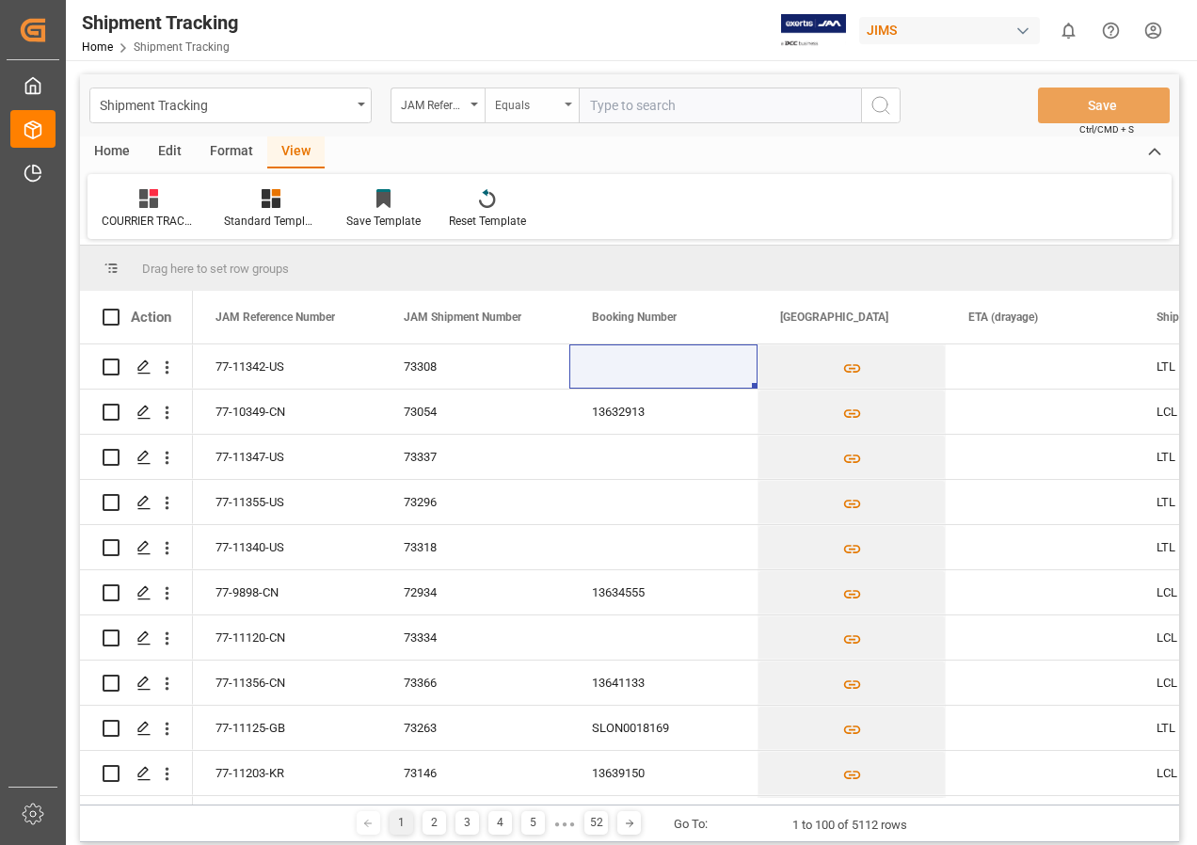
click at [563, 99] on div "Equals" at bounding box center [532, 106] width 94 height 36
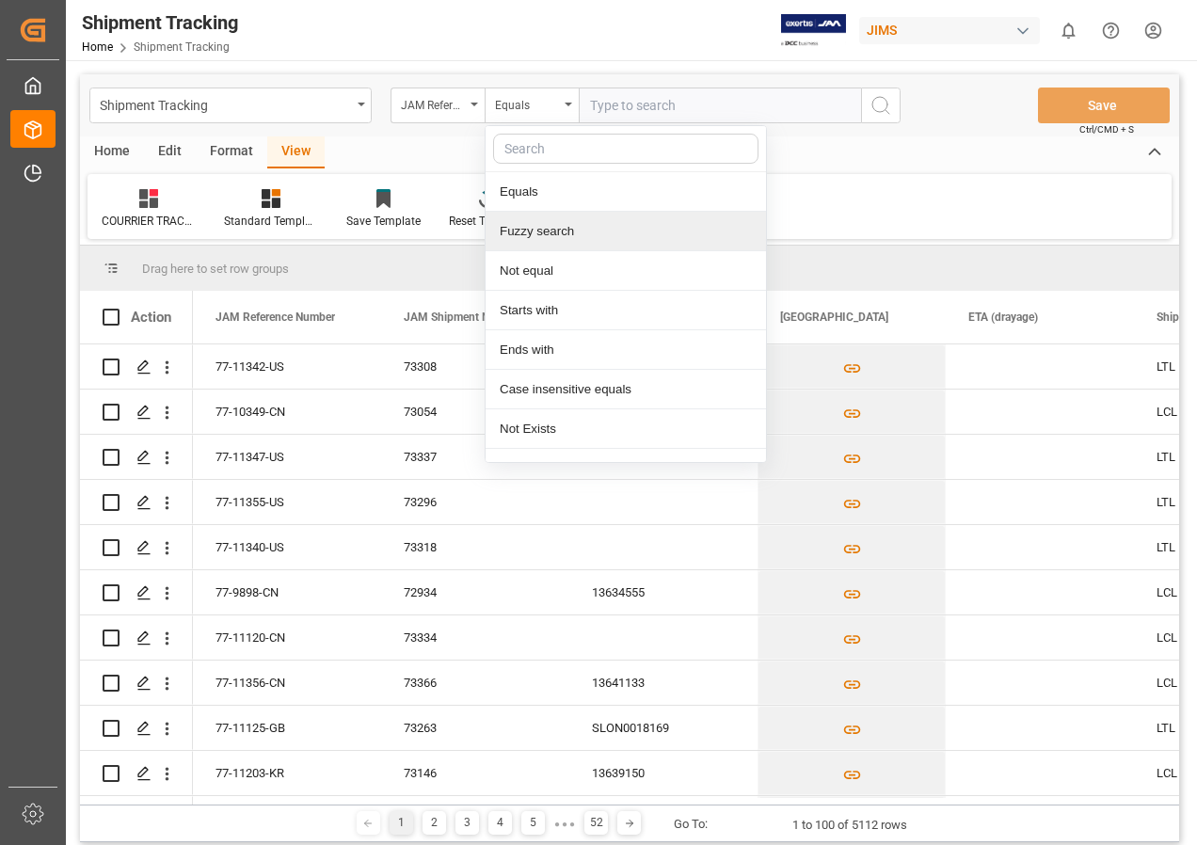
click at [531, 231] on div "Fuzzy search" at bounding box center [626, 232] width 280 height 40
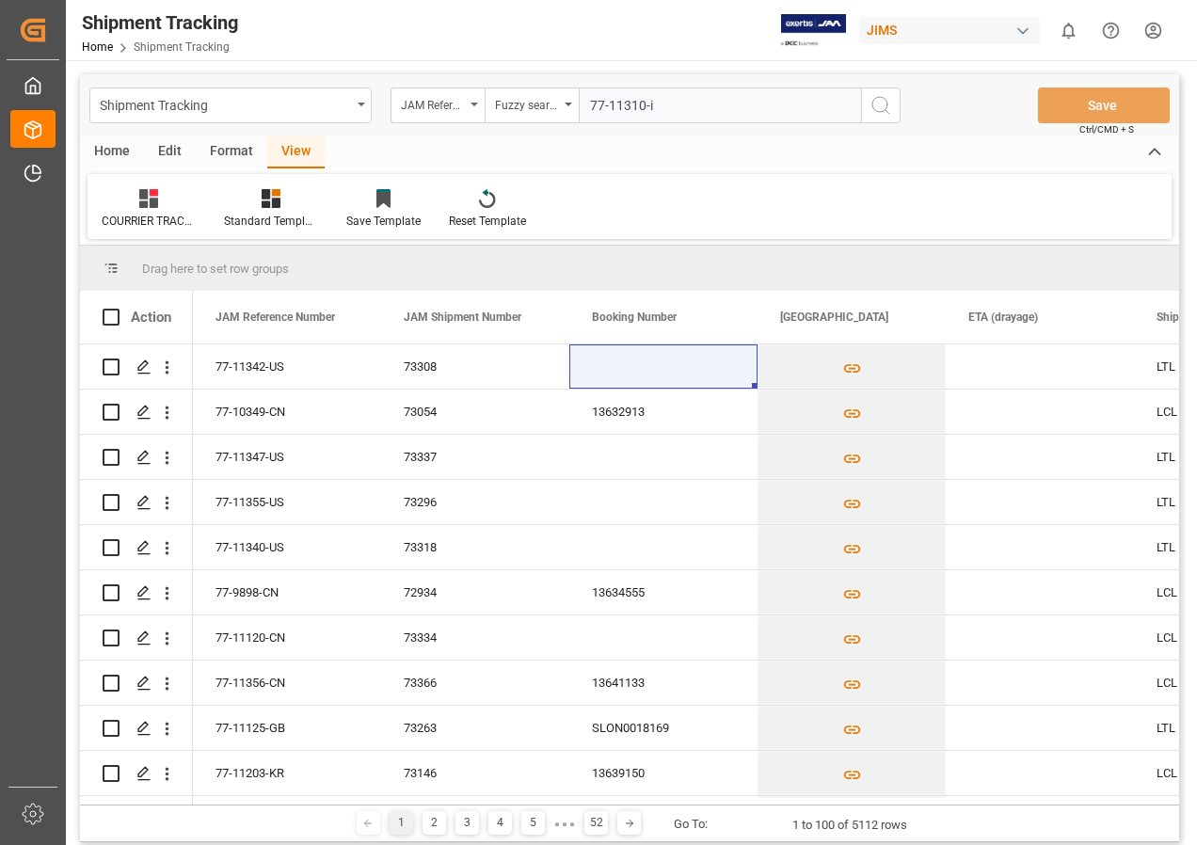
type input "77-11310-it"
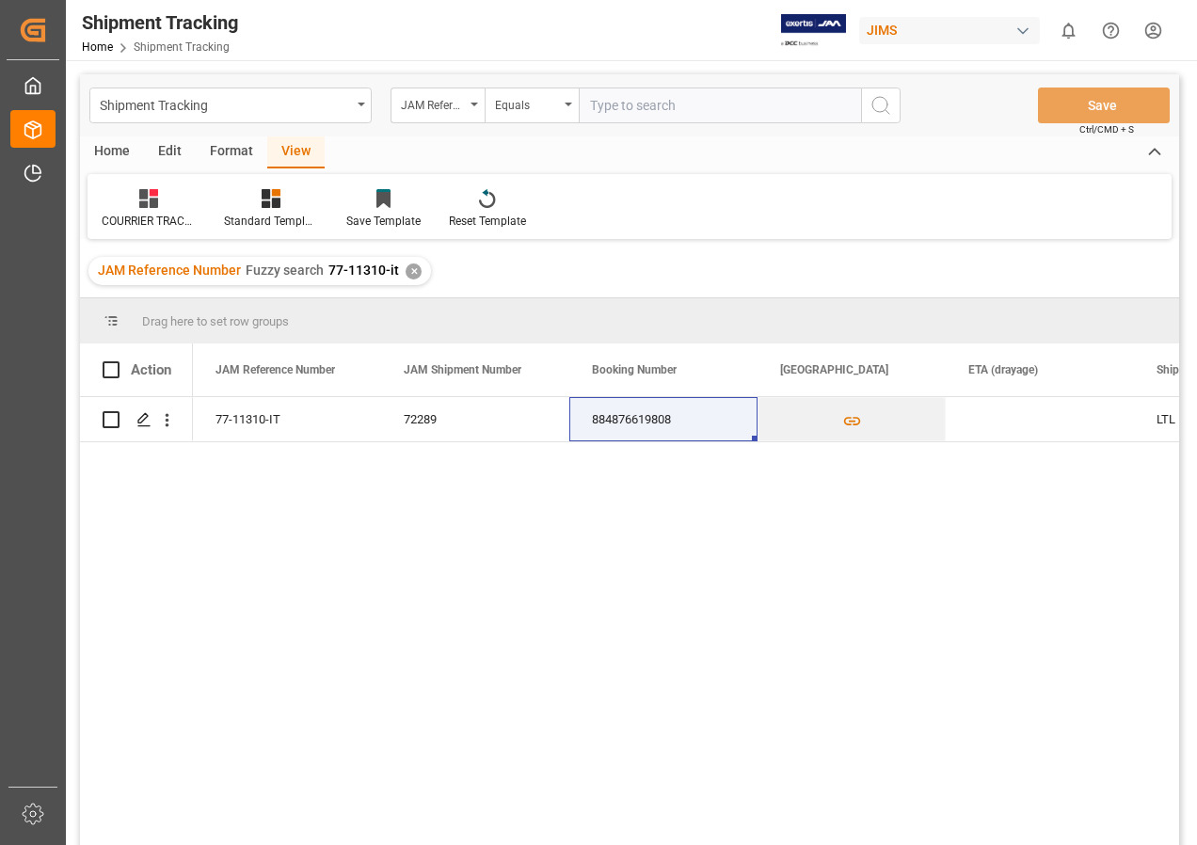
click at [409, 270] on div "✕" at bounding box center [414, 271] width 16 height 16
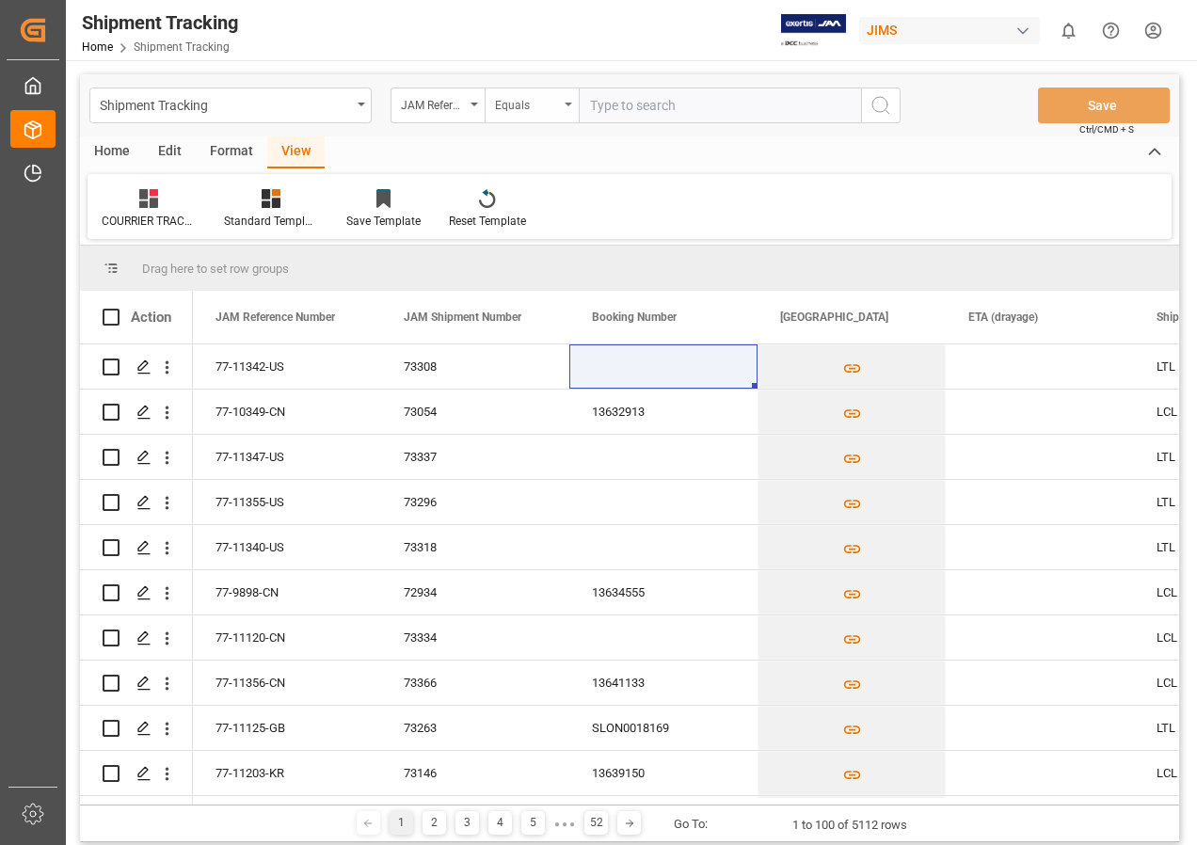
click at [568, 109] on div "Equals" at bounding box center [532, 106] width 94 height 36
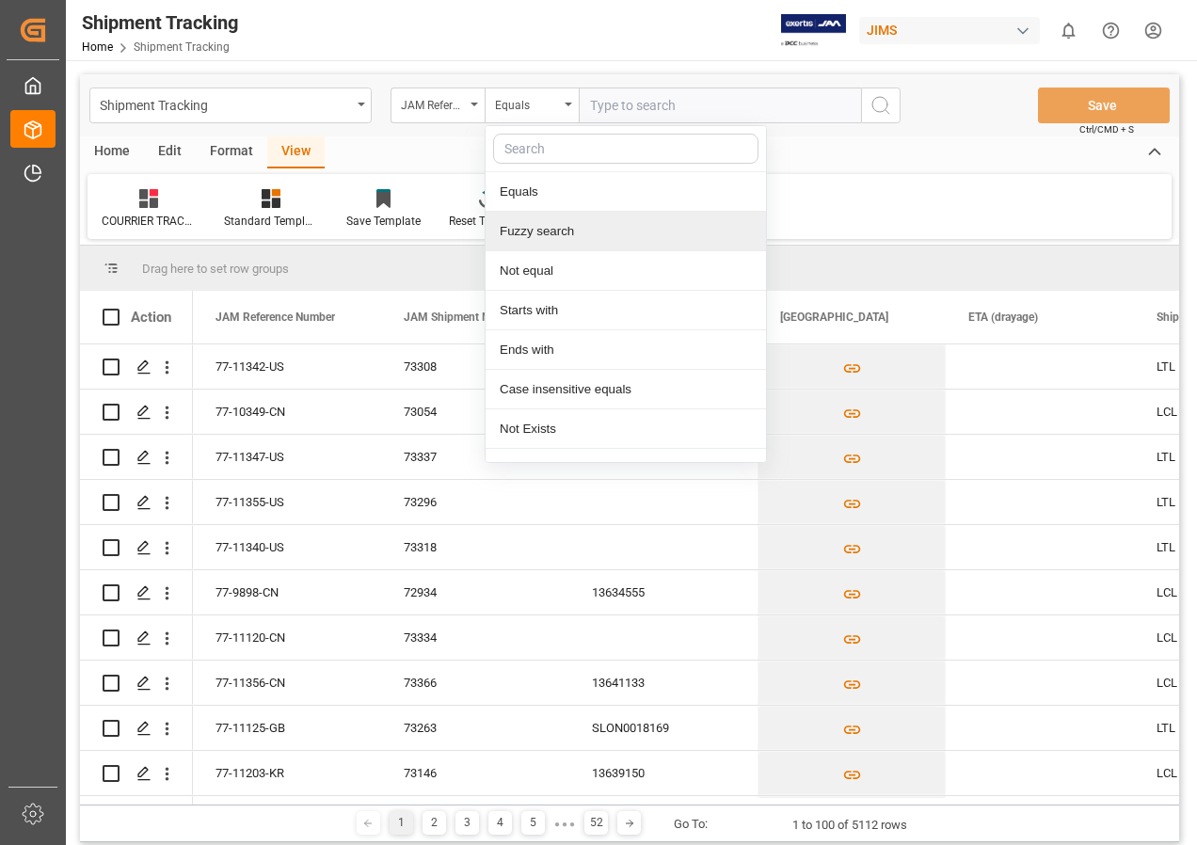
click at [545, 233] on div "Fuzzy search" at bounding box center [626, 232] width 280 height 40
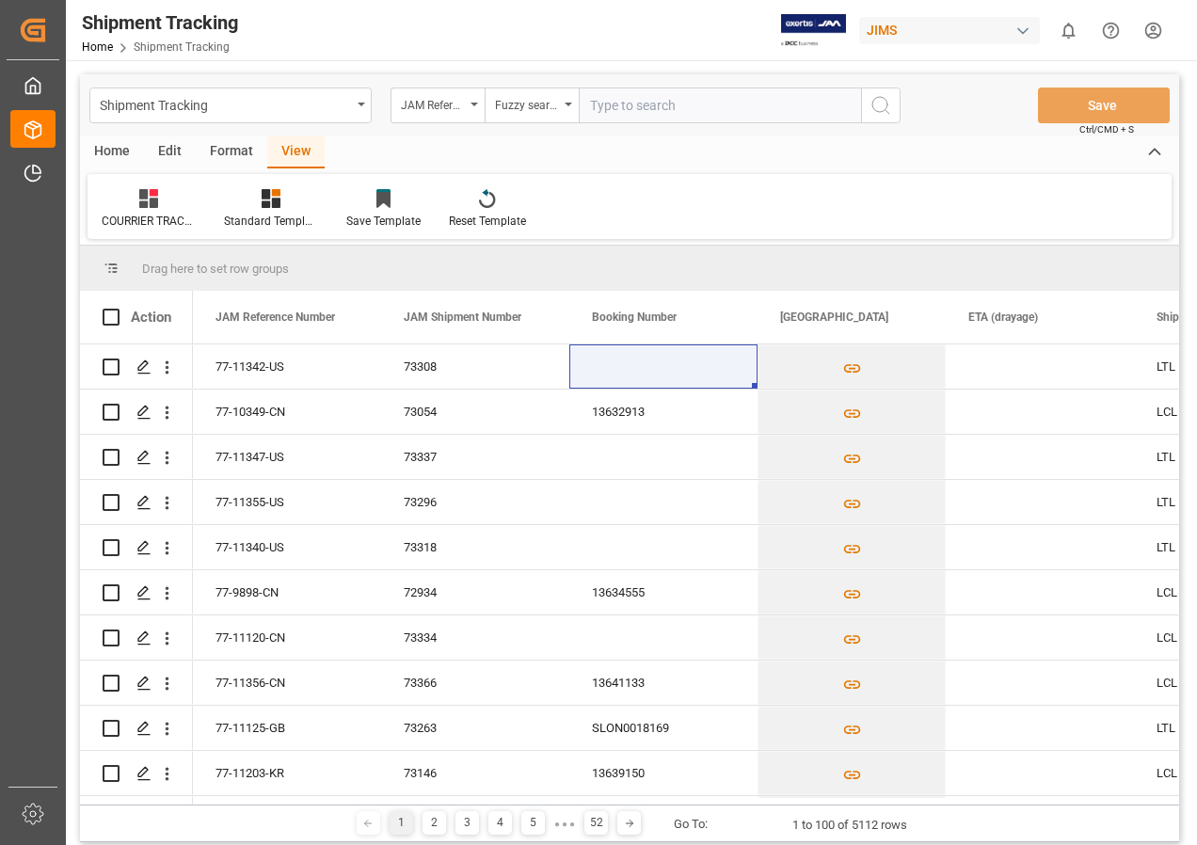
click at [596, 109] on input "text" at bounding box center [720, 106] width 282 height 36
type input "77-10932-it"
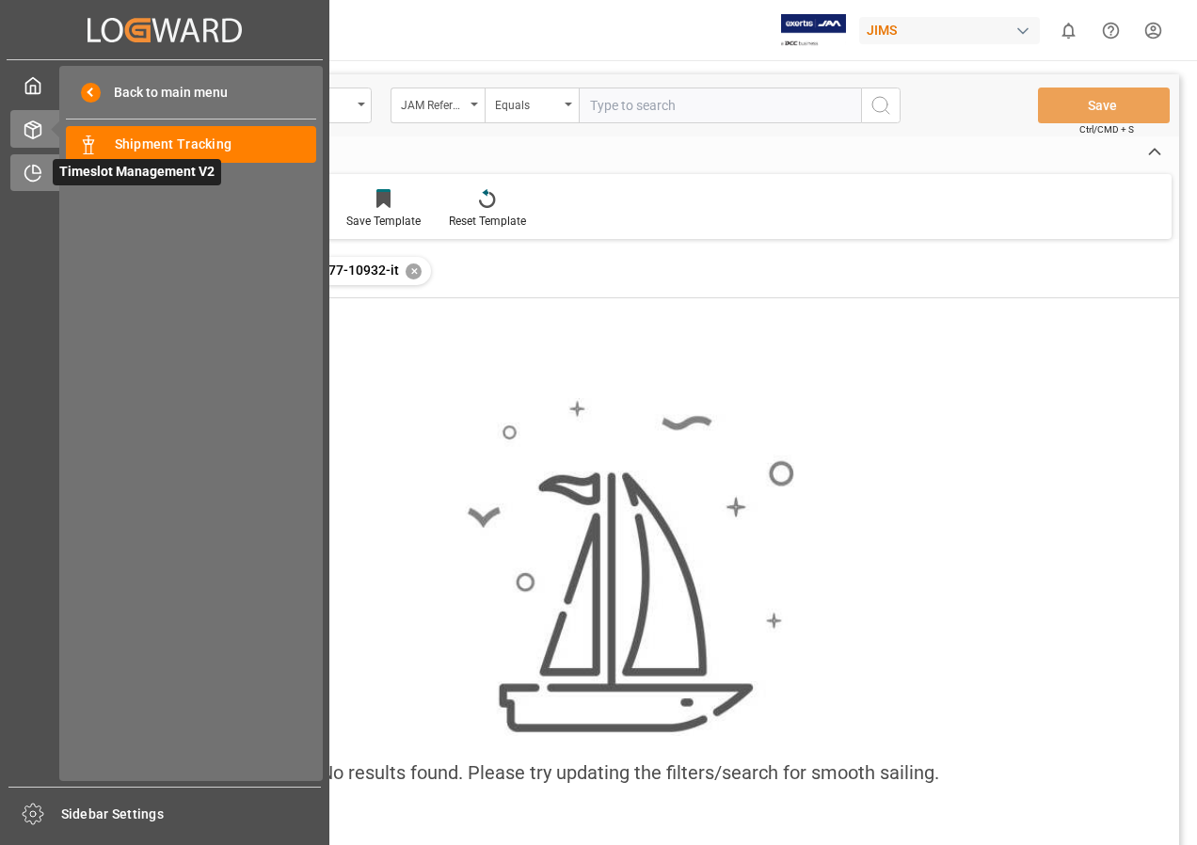
click at [96, 179] on span "Timeslot Management V2" at bounding box center [137, 172] width 168 height 26
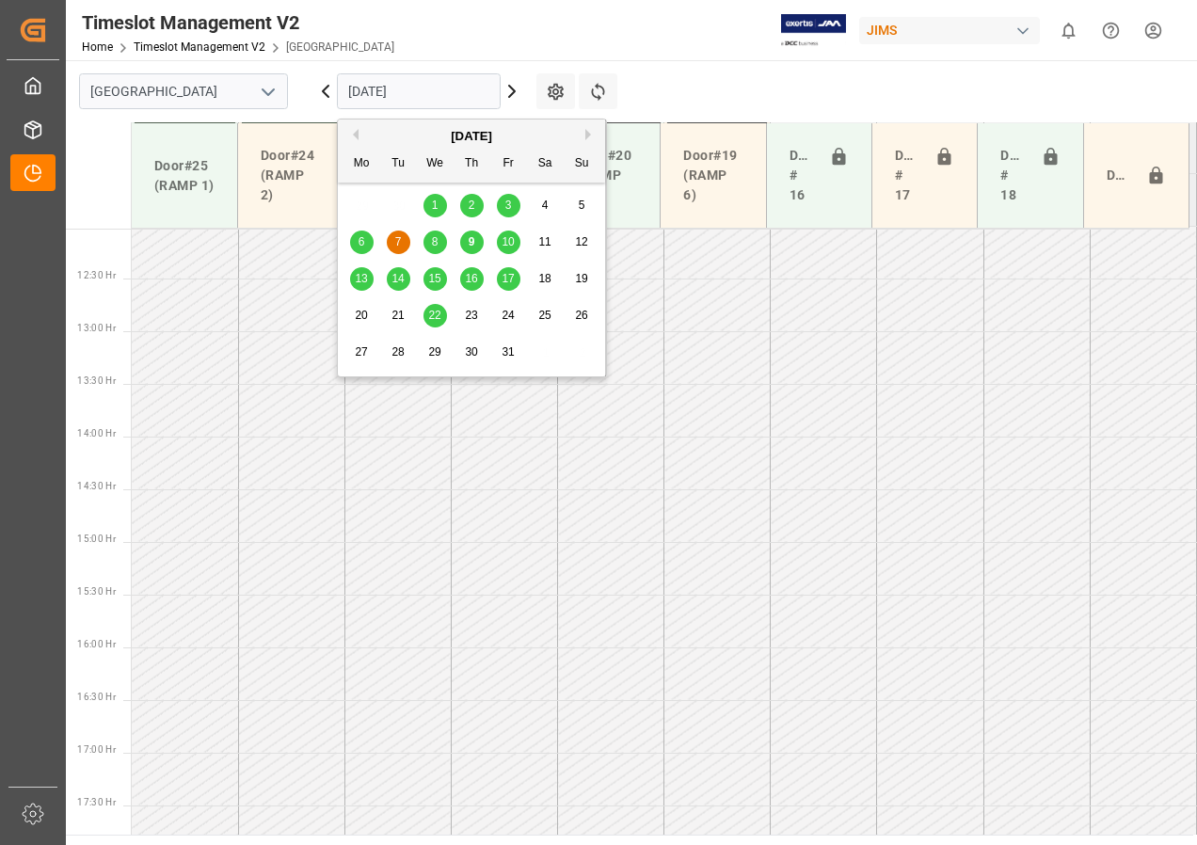
click at [422, 97] on input "[DATE]" at bounding box center [419, 91] width 164 height 36
click at [399, 278] on span "14" at bounding box center [397, 278] width 12 height 13
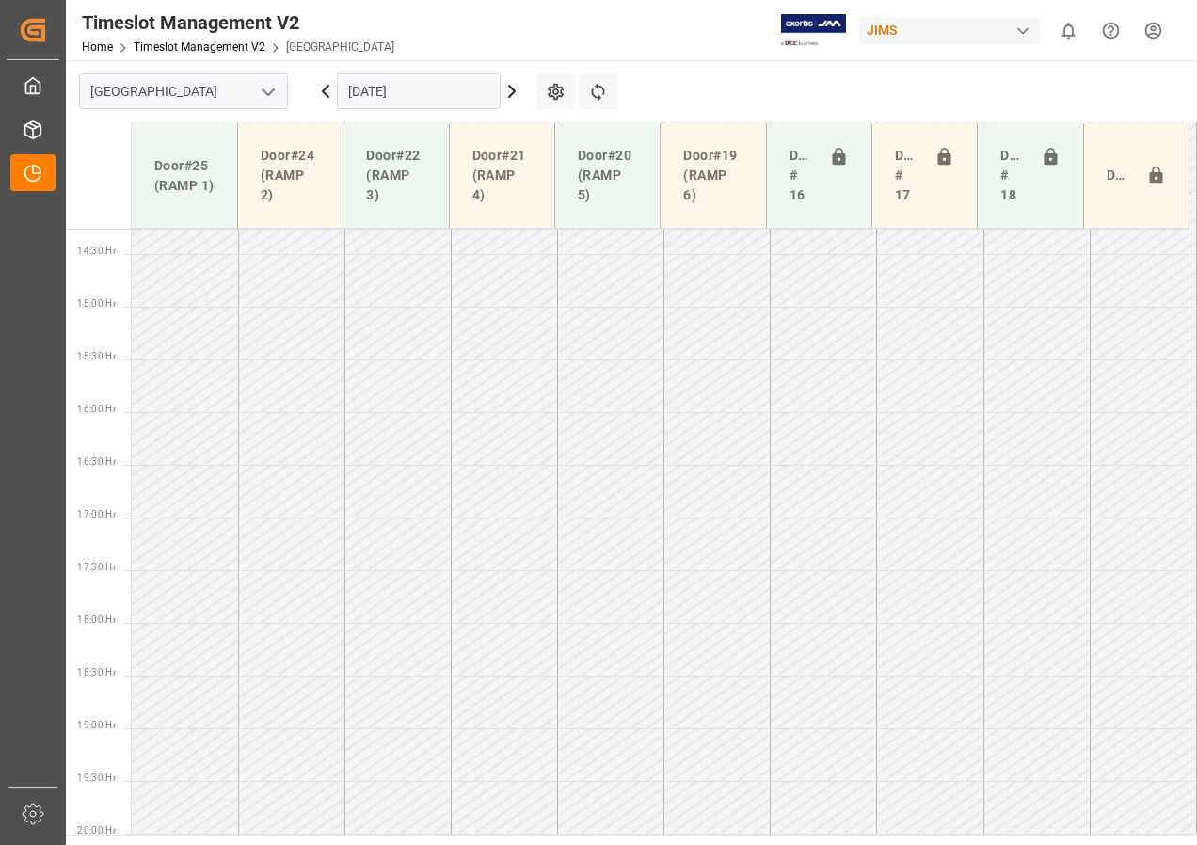
click at [509, 92] on icon at bounding box center [512, 91] width 23 height 23
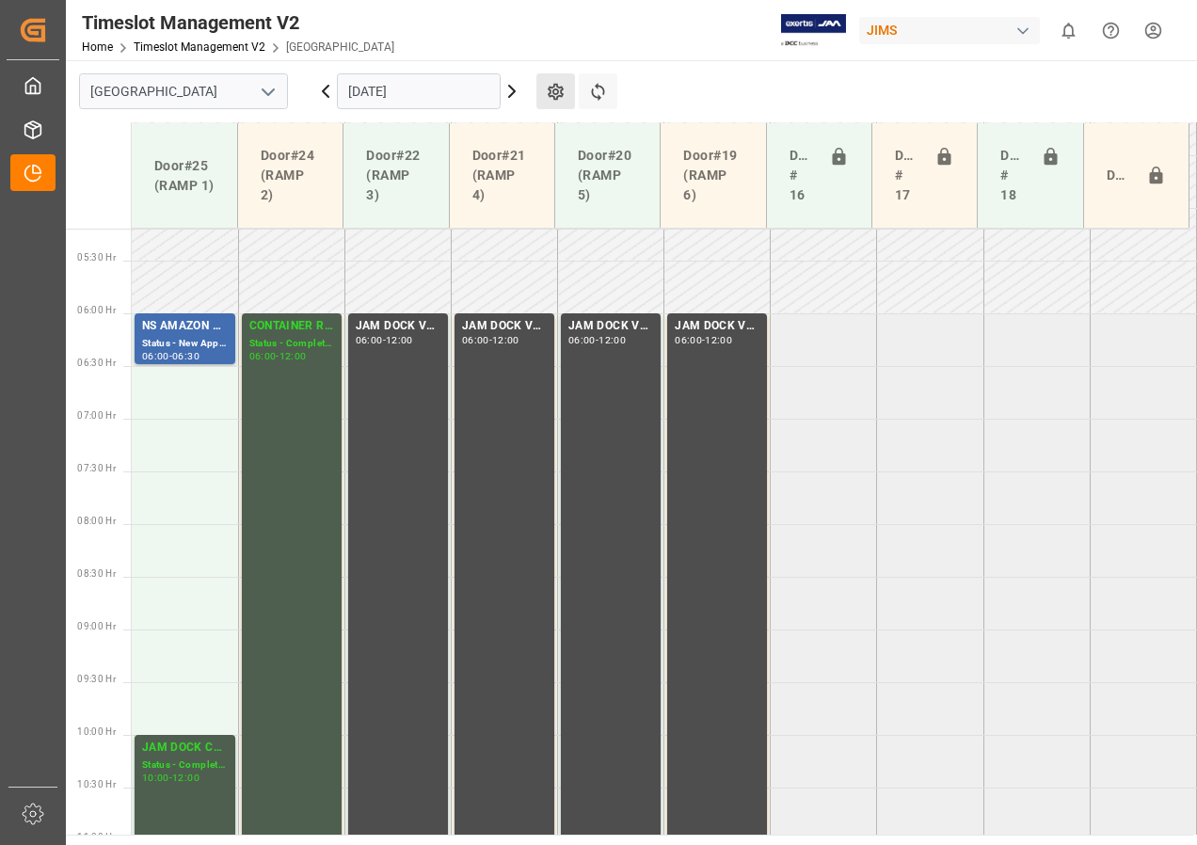
scroll to position [546, 0]
click at [406, 104] on input "[DATE]" at bounding box center [419, 91] width 164 height 36
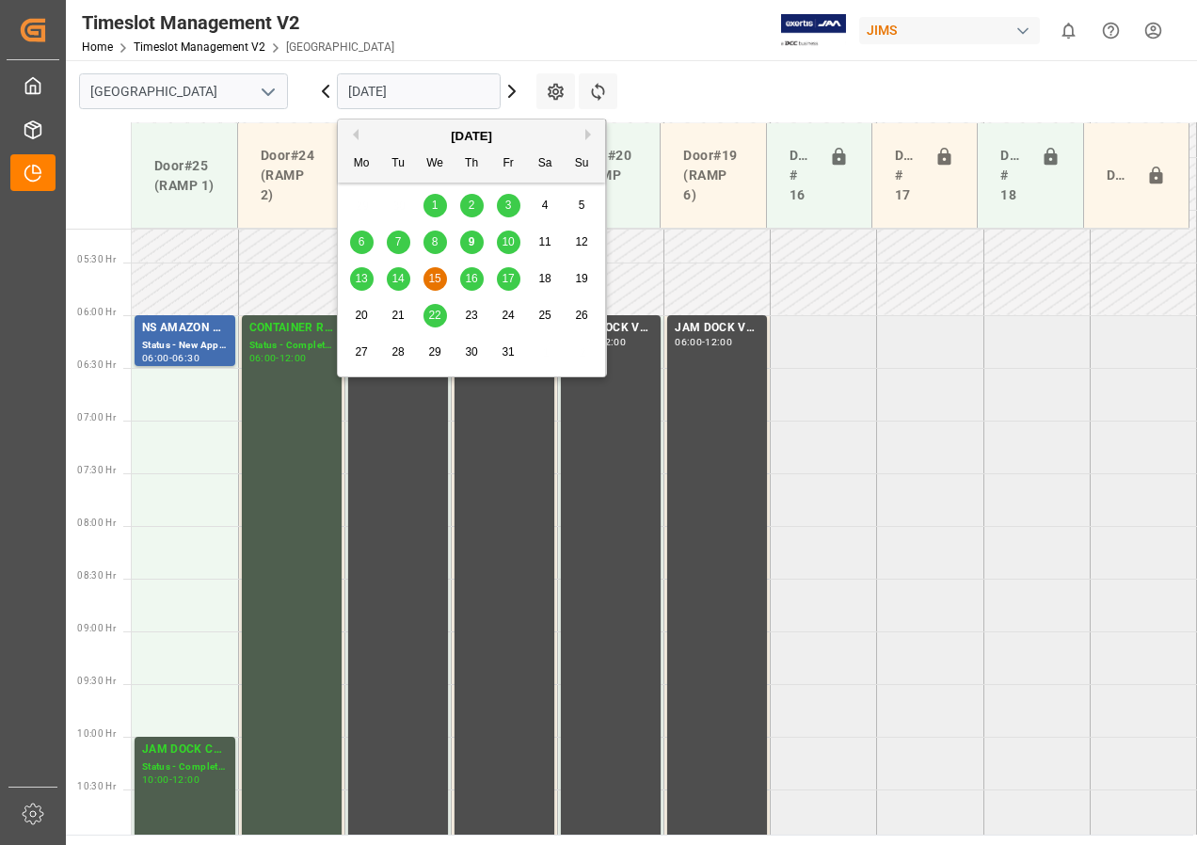
click at [515, 249] on div "10" at bounding box center [509, 242] width 24 height 23
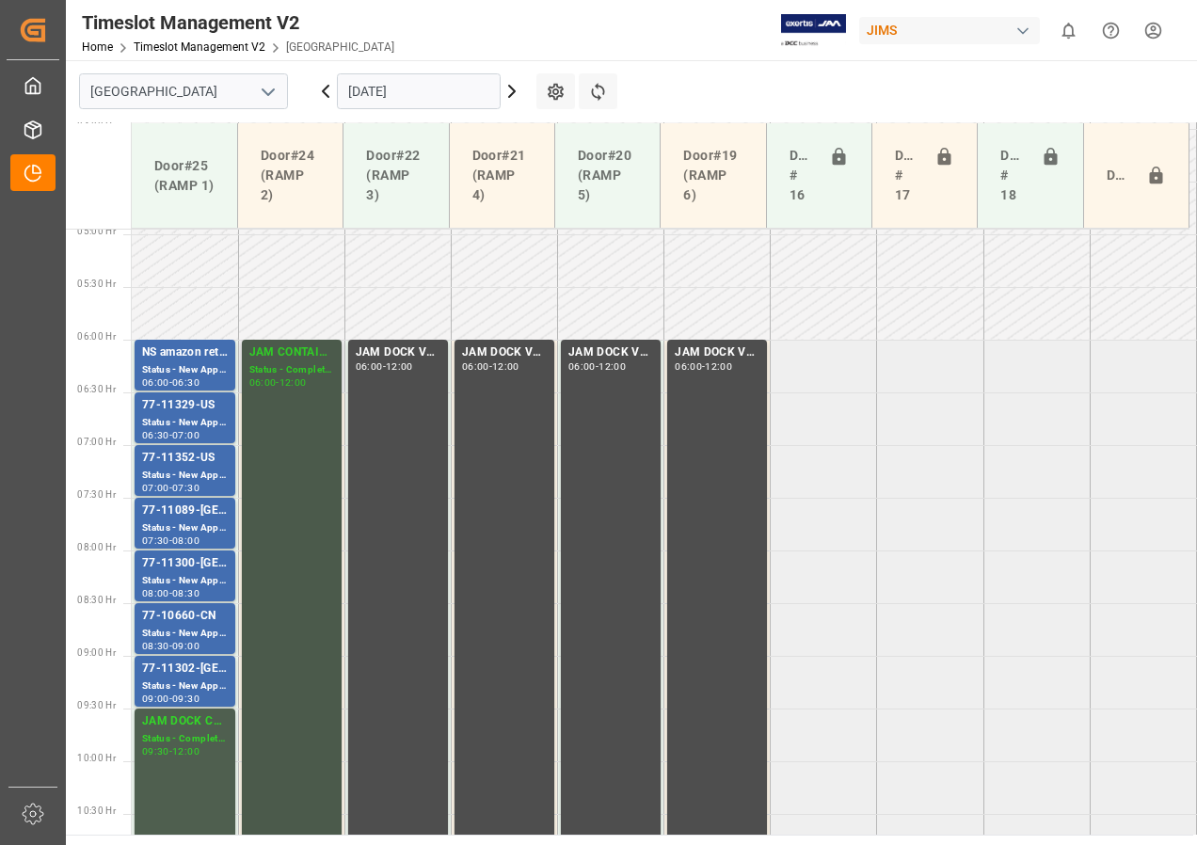
scroll to position [555, 0]
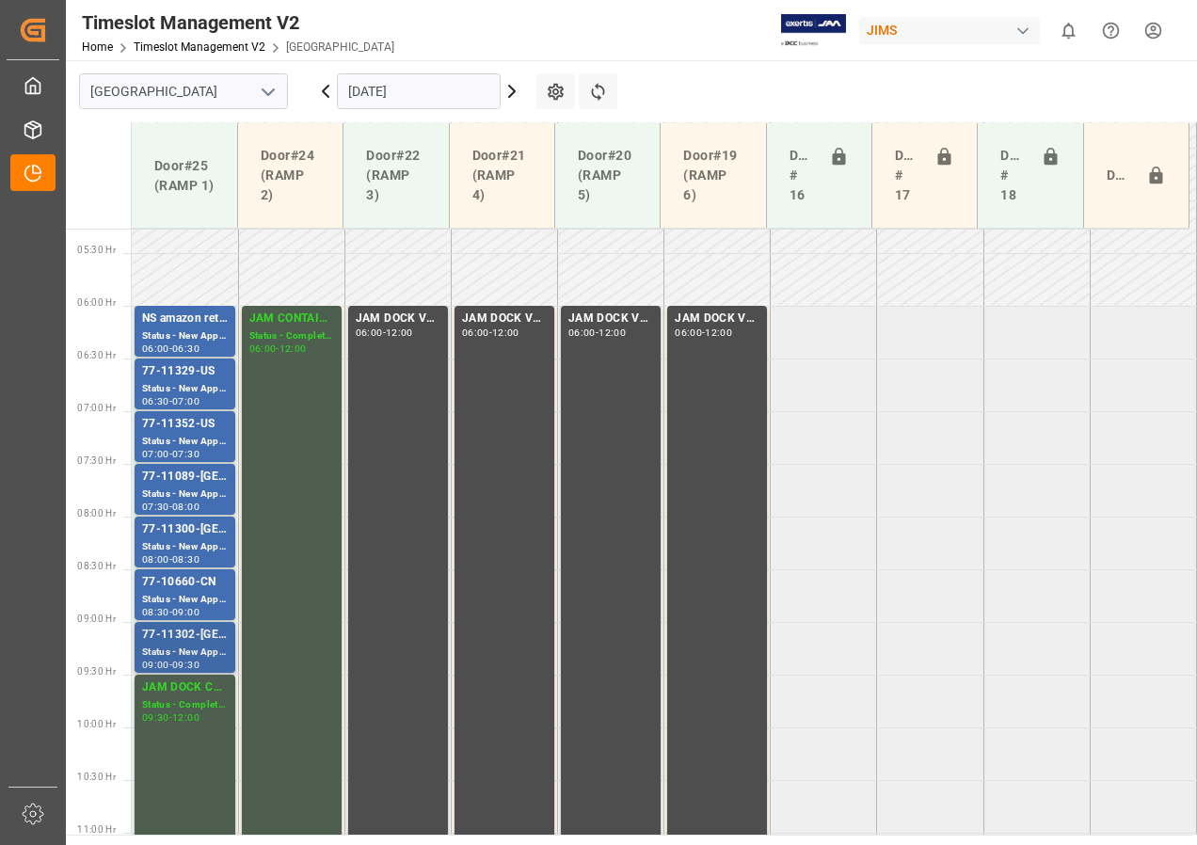
click at [194, 633] on div "77-11302-[GEOGRAPHIC_DATA]" at bounding box center [185, 635] width 86 height 19
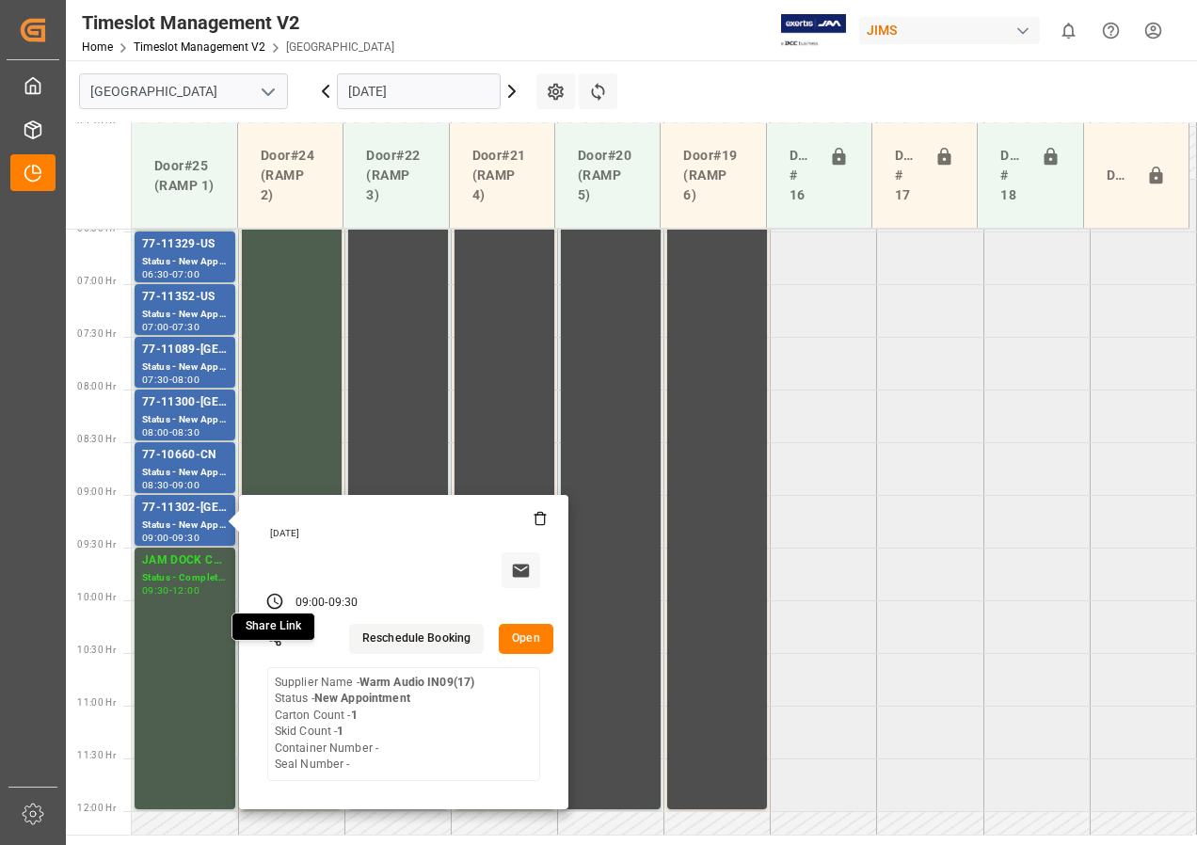
scroll to position [649, 0]
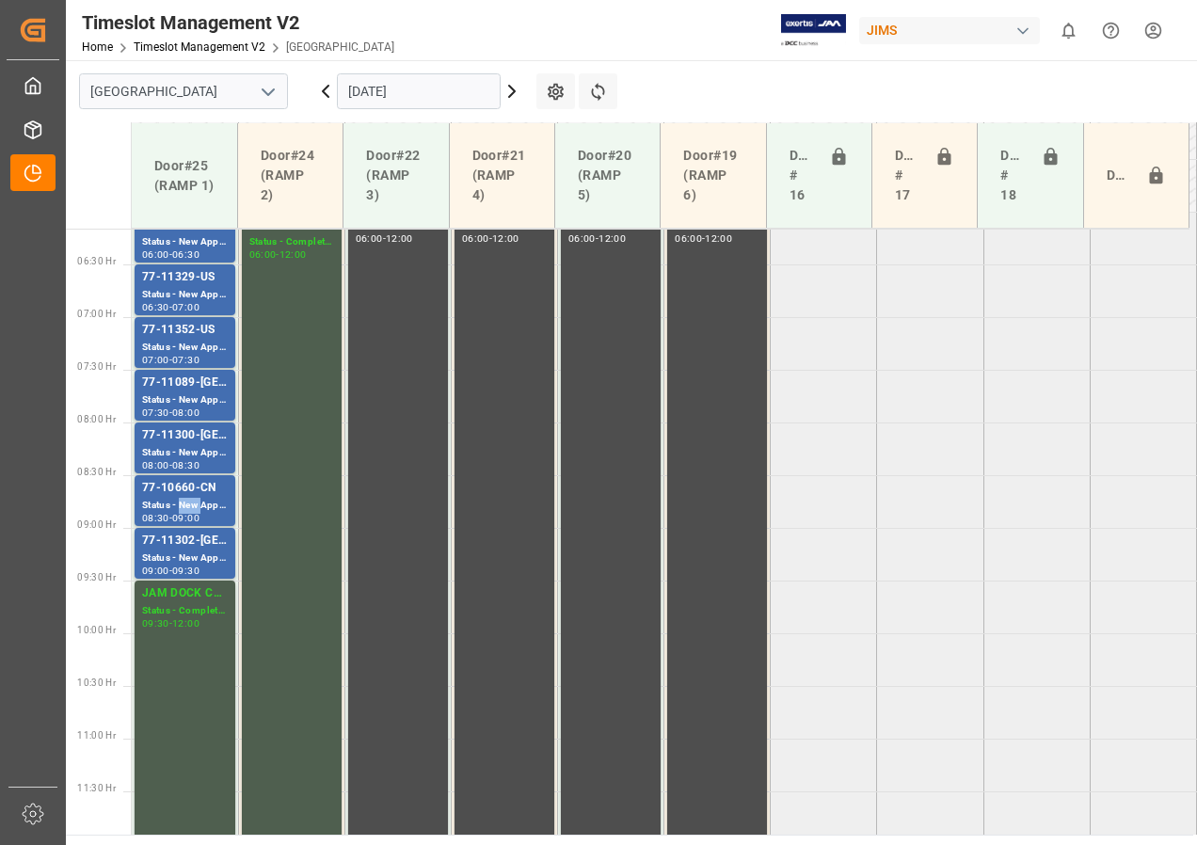
click at [183, 506] on div "Status - New Appointment" at bounding box center [185, 506] width 86 height 16
click at [187, 448] on div "Status - New Appointment" at bounding box center [185, 453] width 86 height 16
click at [180, 395] on div "Status - New Appointment" at bounding box center [185, 400] width 86 height 16
click at [180, 353] on div "Status - New Appointment" at bounding box center [185, 348] width 86 height 16
click at [188, 294] on div "Status - New Appointment" at bounding box center [185, 295] width 86 height 16
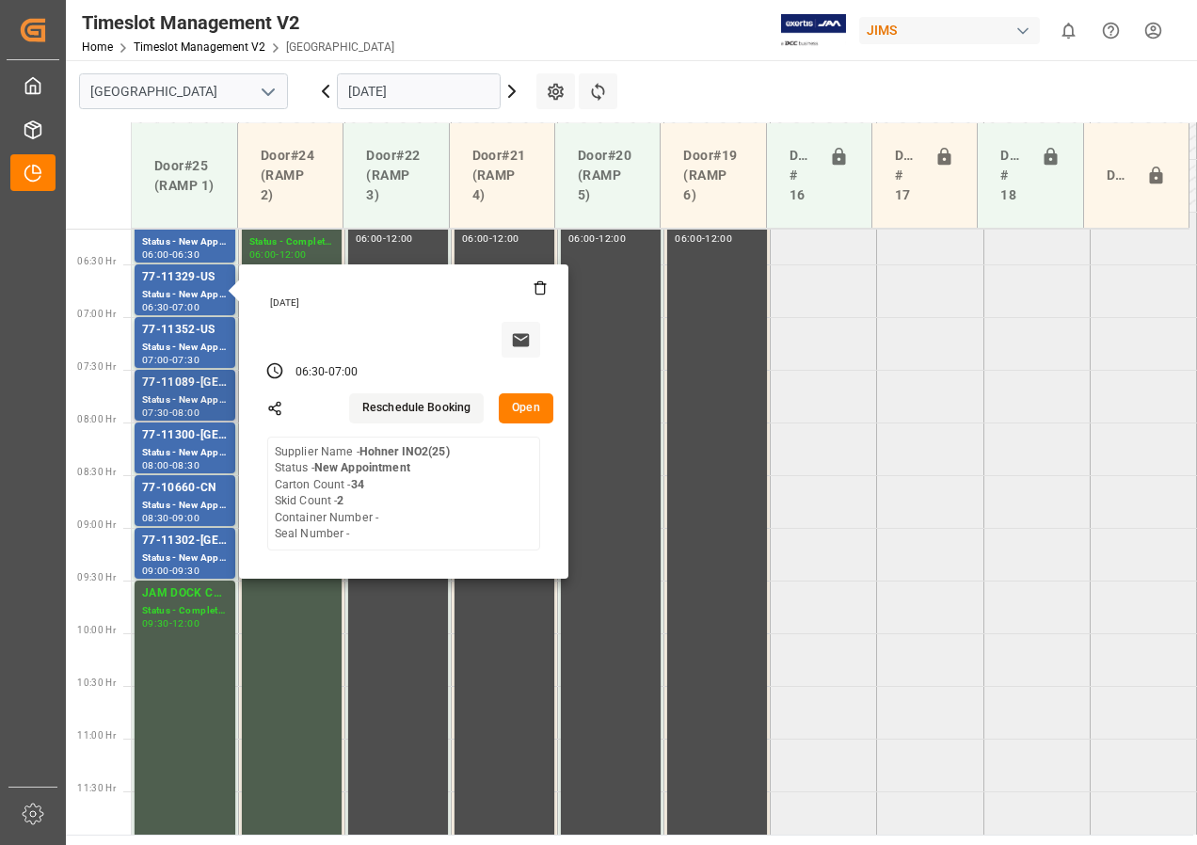
scroll to position [461, 0]
